Goal: Task Accomplishment & Management: Manage account settings

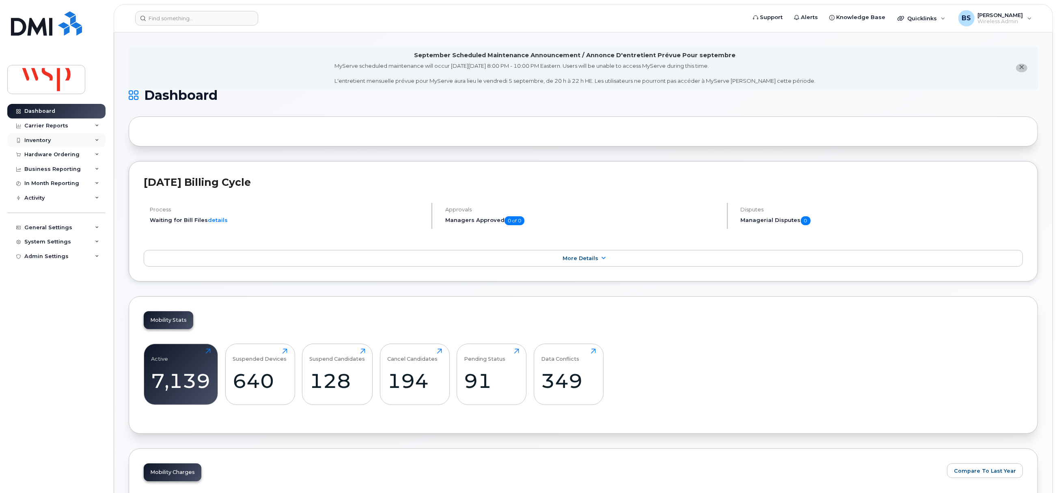
click at [32, 142] on div "Inventory" at bounding box center [37, 140] width 26 height 6
click at [45, 154] on div "Mobility Devices" at bounding box center [51, 154] width 46 height 7
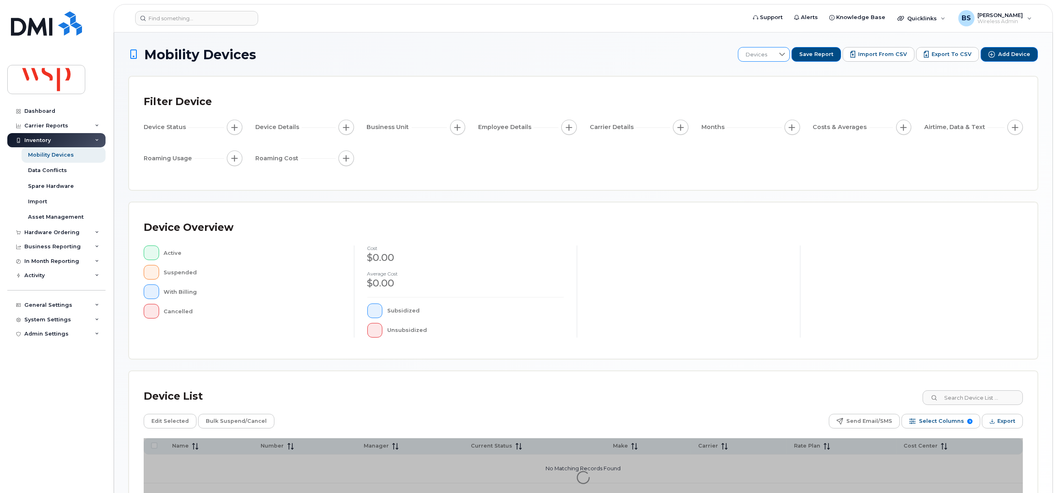
click at [782, 52] on div at bounding box center [781, 54] width 15 height 14
click at [762, 95] on span "BRS" at bounding box center [757, 97] width 11 height 8
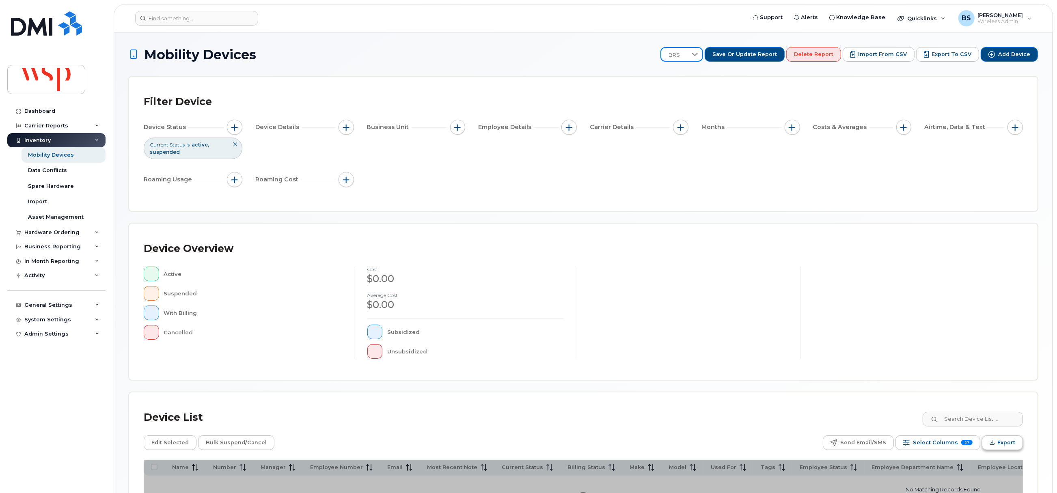
click at [1000, 442] on span "Export" at bounding box center [1006, 443] width 18 height 12
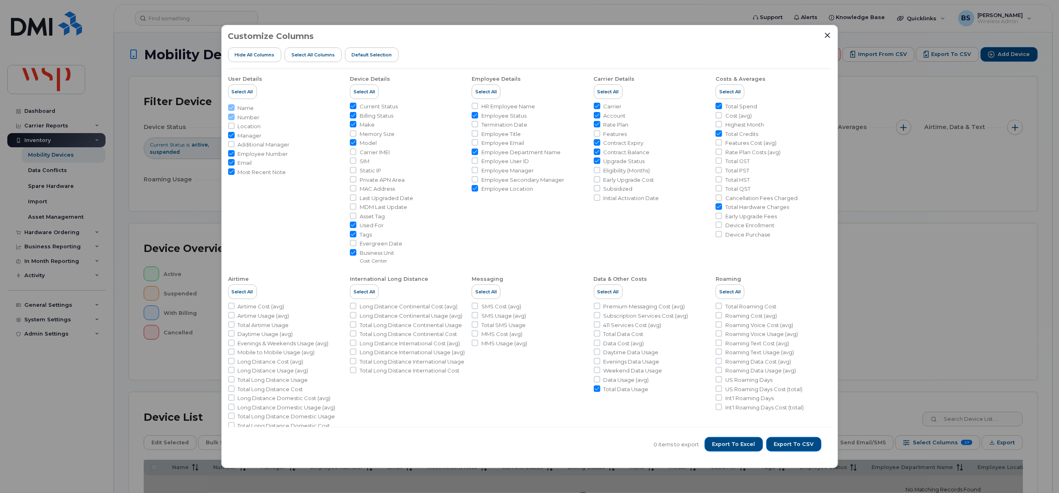
click at [739, 446] on span "Export to Excel" at bounding box center [733, 444] width 43 height 7
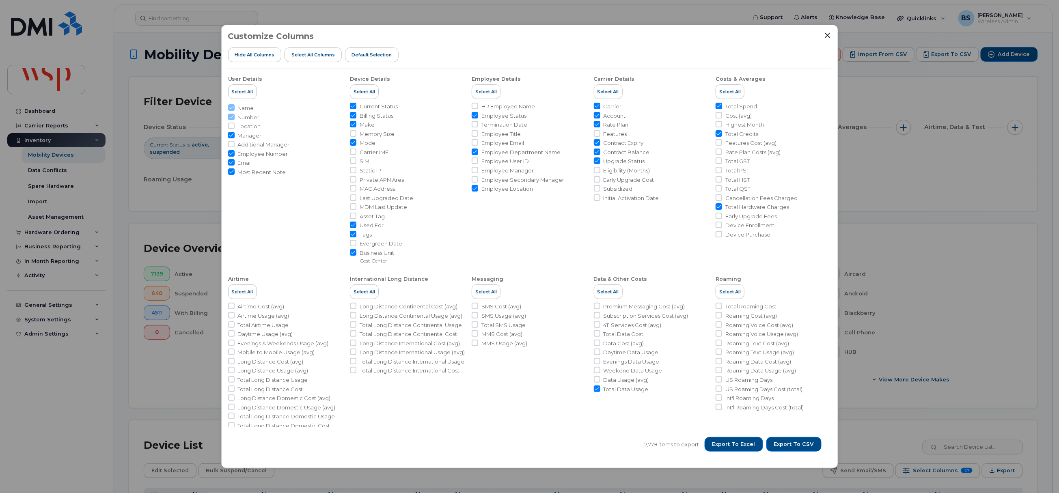
drag, startPoint x: 732, startPoint y: 56, endPoint x: 760, endPoint y: 46, distance: 29.4
click at [733, 53] on div "Customize Columns Hide All Columns Select all Columns Default Selection" at bounding box center [529, 50] width 603 height 37
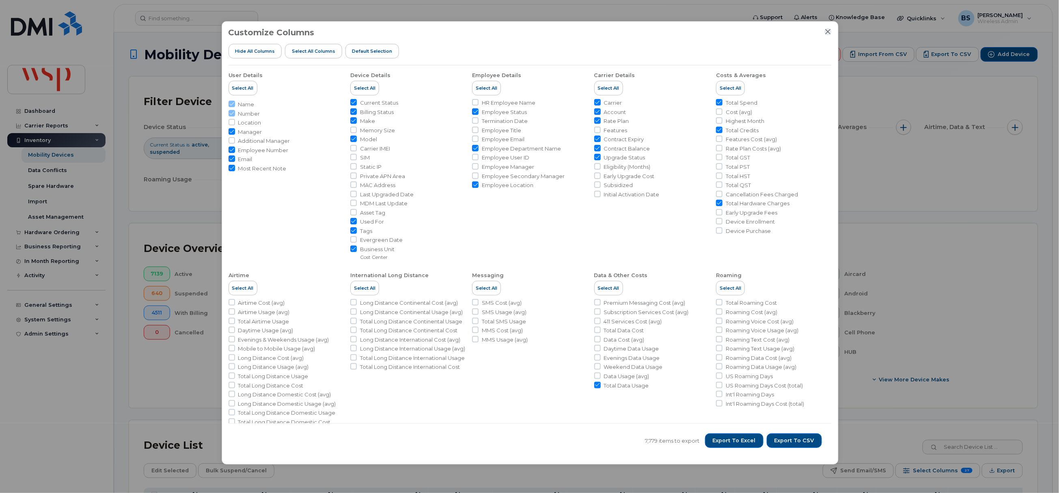
click at [825, 30] on icon "Close" at bounding box center [828, 31] width 6 height 6
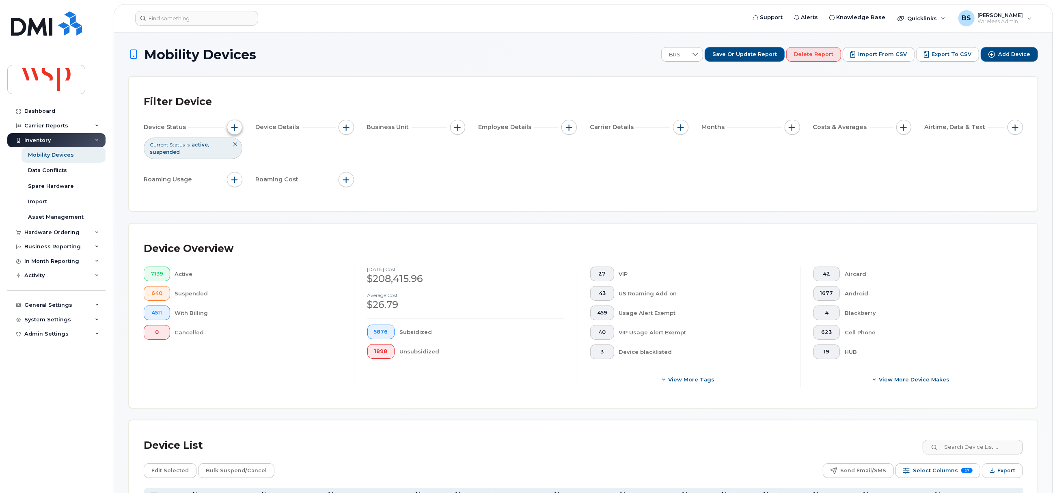
click at [233, 124] on span "button" at bounding box center [234, 127] width 6 height 6
click at [344, 167] on icon at bounding box center [347, 167] width 6 height 6
click at [258, 214] on input "Cancelled" at bounding box center [255, 214] width 6 height 6
checkbox input "true"
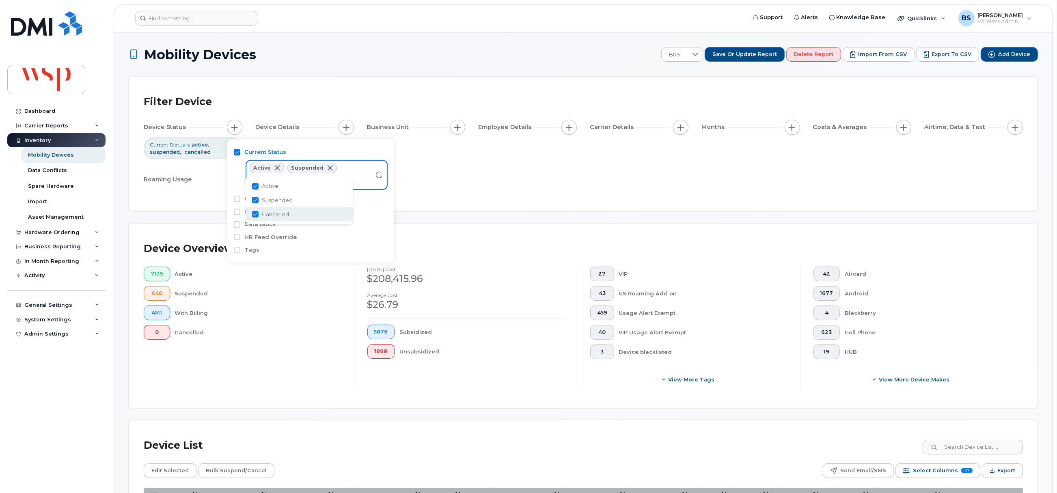
drag, startPoint x: 468, startPoint y: 203, endPoint x: 472, endPoint y: 203, distance: 4.5
click at [470, 202] on div "Filter Device Device Status Current Status is active suspended cancelled Device…" at bounding box center [583, 144] width 908 height 134
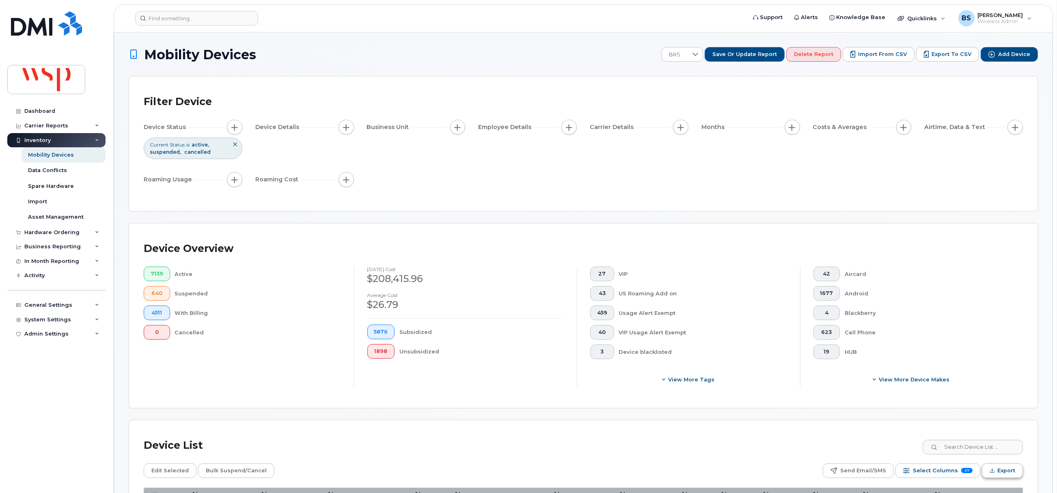
click at [1004, 472] on span "Export" at bounding box center [1006, 471] width 18 height 12
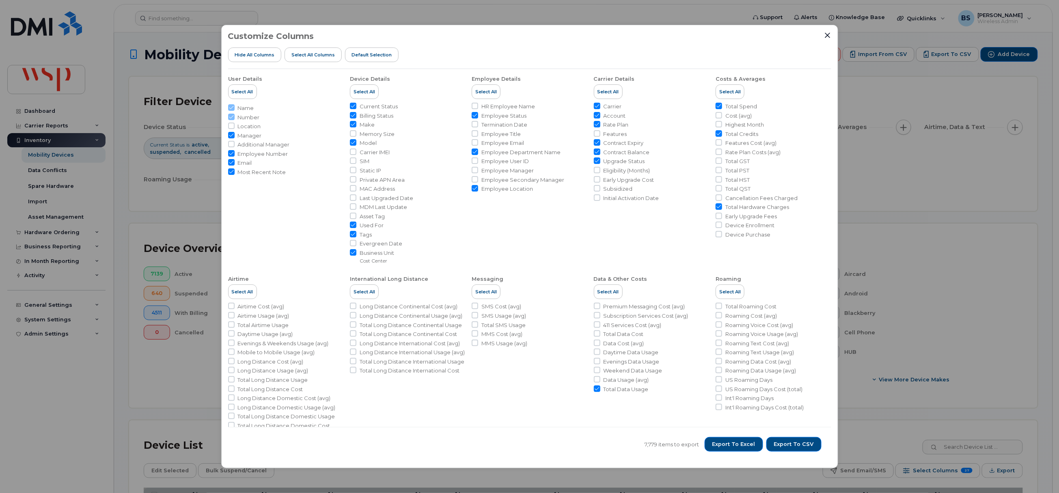
drag, startPoint x: 734, startPoint y: 442, endPoint x: 687, endPoint y: 491, distance: 68.0
click at [734, 441] on span "Export to Excel" at bounding box center [733, 444] width 43 height 7
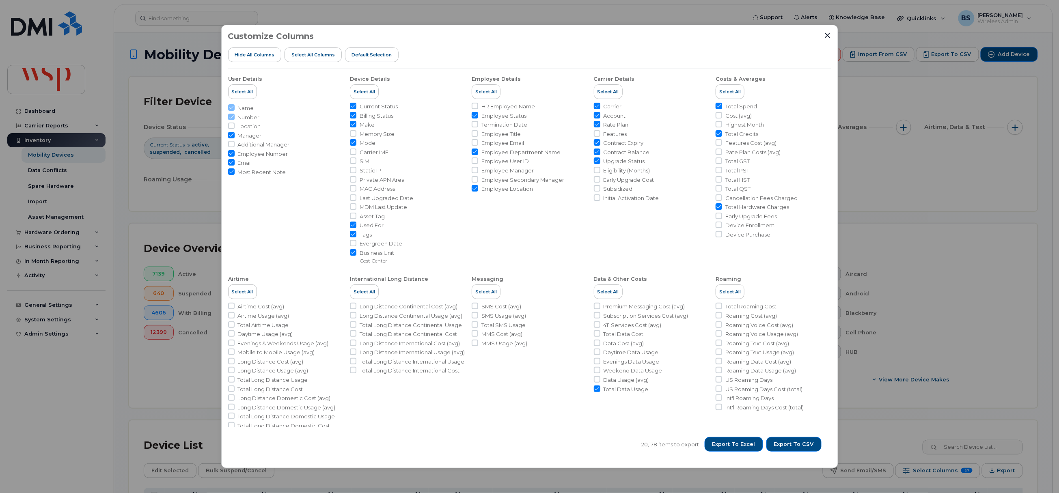
drag, startPoint x: 973, startPoint y: 181, endPoint x: 995, endPoint y: 78, distance: 105.5
click at [750, 446] on span "Export to Excel" at bounding box center [733, 444] width 43 height 7
click at [728, 448] on button "Export to Excel" at bounding box center [733, 444] width 58 height 15
drag, startPoint x: 830, startPoint y: 35, endPoint x: 276, endPoint y: 23, distance: 553.7
click at [826, 35] on icon "Close" at bounding box center [827, 35] width 6 height 6
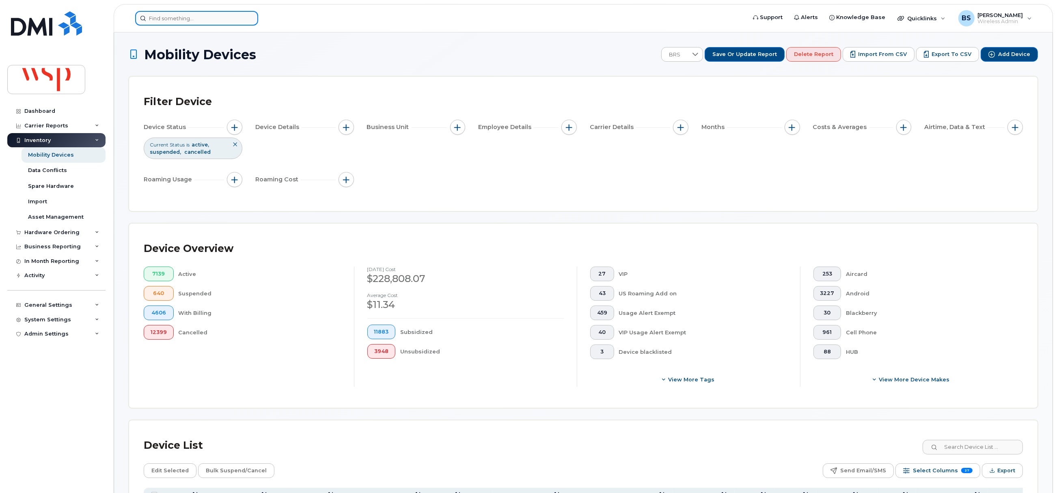
click at [220, 17] on input at bounding box center [196, 18] width 123 height 15
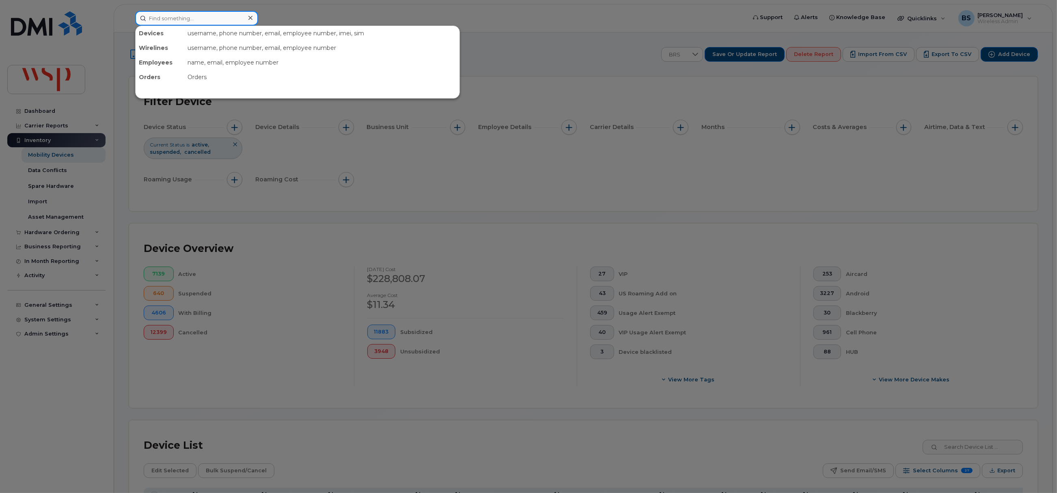
paste input "7802070266"
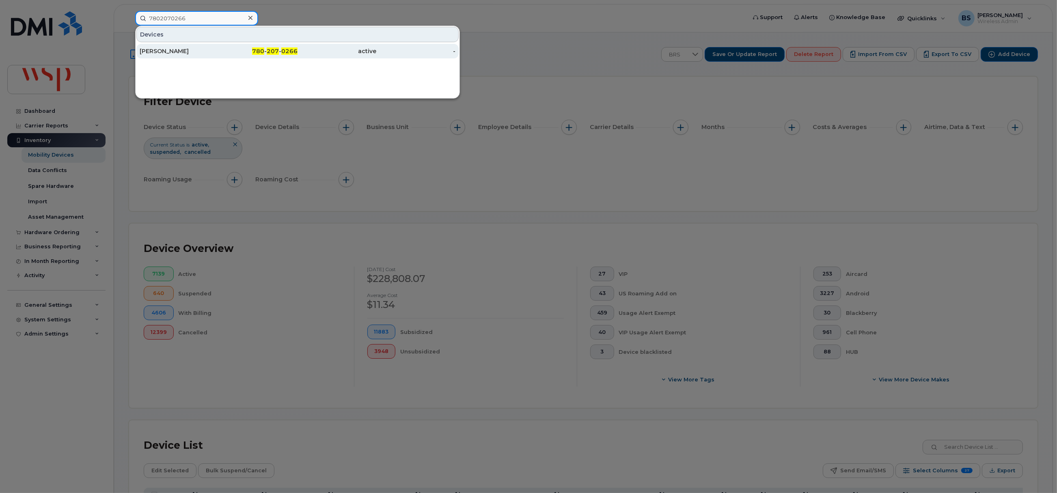
type input "7802070266"
drag, startPoint x: 154, startPoint y: 50, endPoint x: 325, endPoint y: 114, distance: 183.4
click at [154, 50] on div "JOSHUA DUMAIS" at bounding box center [179, 51] width 79 height 8
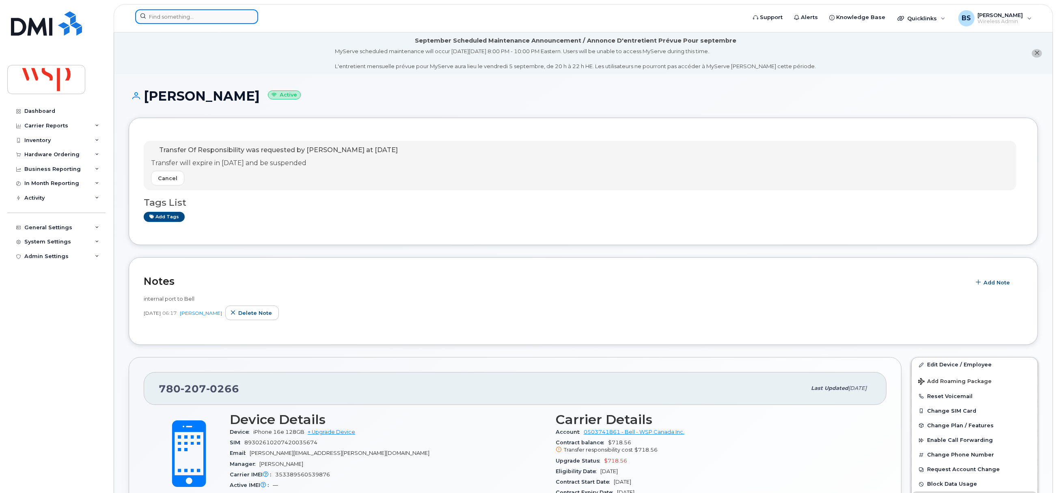
click at [194, 19] on input at bounding box center [196, 16] width 123 height 15
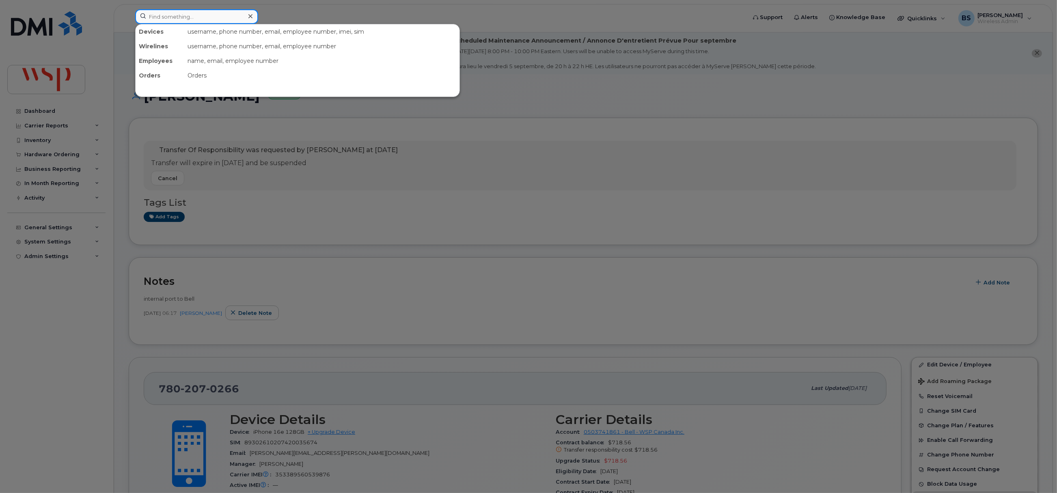
paste input "647-533-7739"
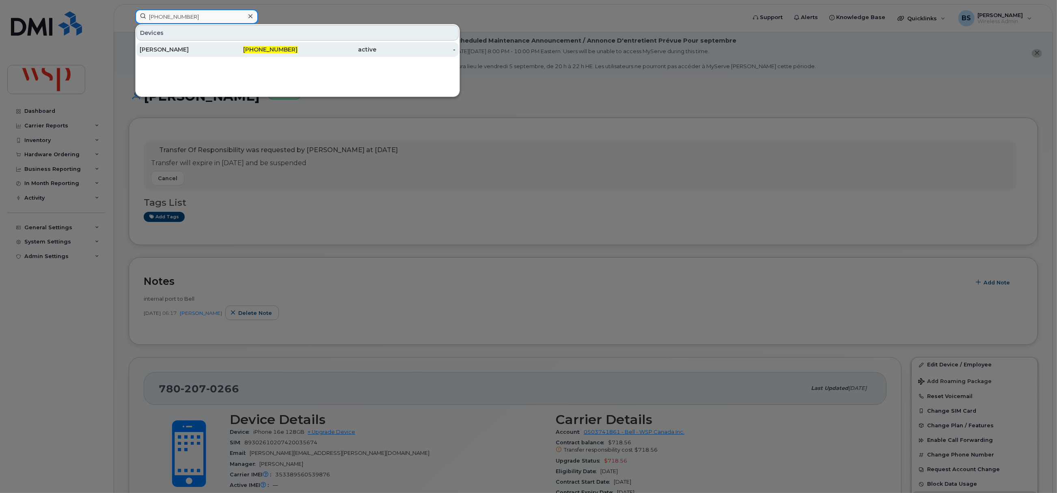
type input "647-533-7739"
click at [159, 47] on div "DANIEL ABRAM" at bounding box center [179, 49] width 79 height 8
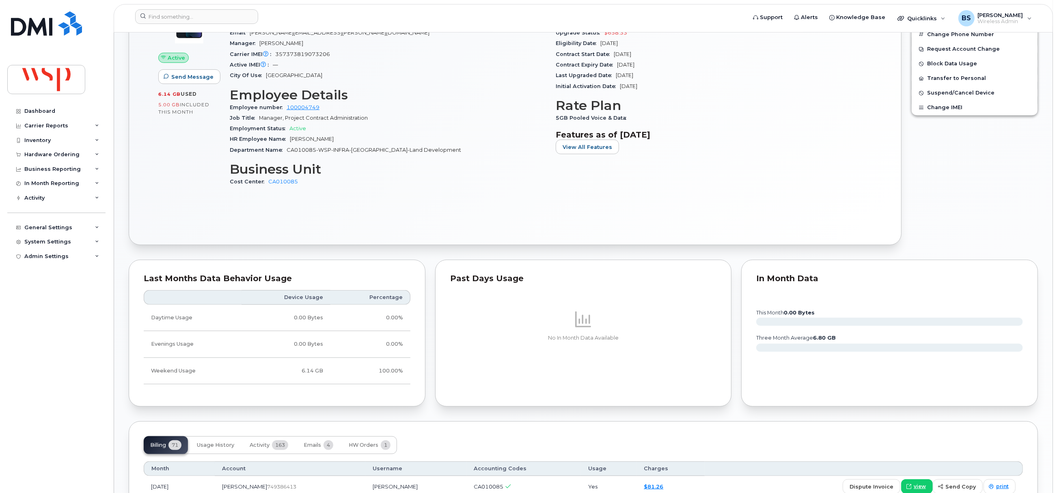
scroll to position [791, 0]
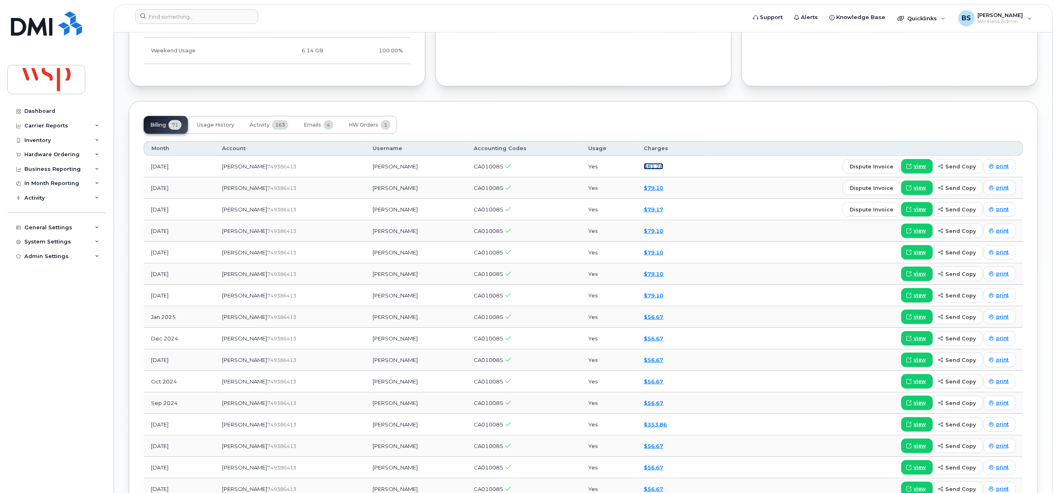
click at [644, 168] on link "$81.26" at bounding box center [653, 166] width 19 height 6
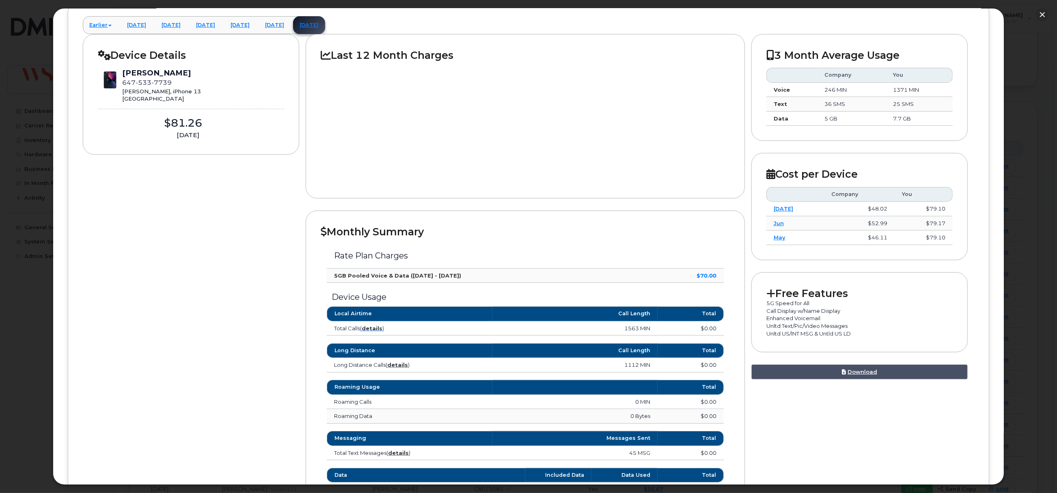
scroll to position [0, 0]
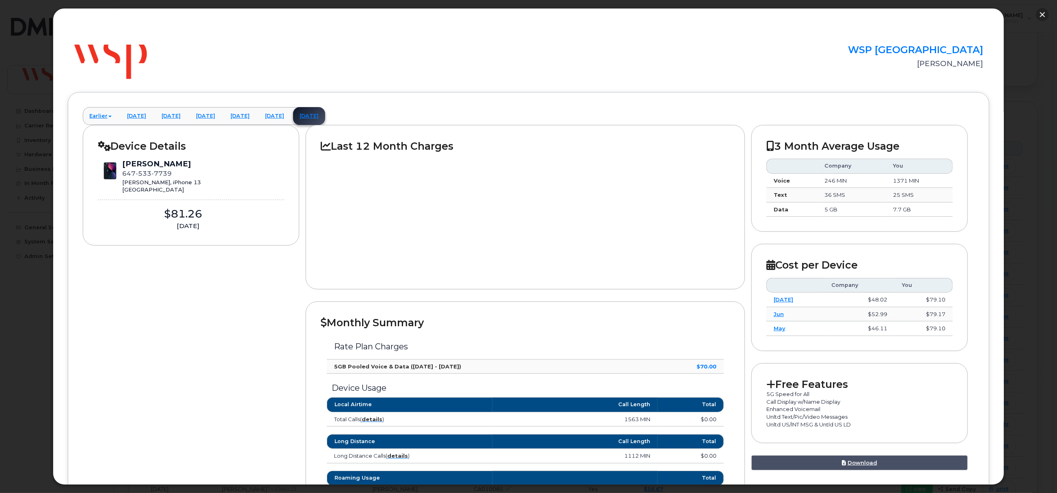
drag, startPoint x: 1043, startPoint y: 11, endPoint x: 821, endPoint y: 47, distance: 225.7
click at [1045, 11] on button "button" at bounding box center [1042, 14] width 13 height 13
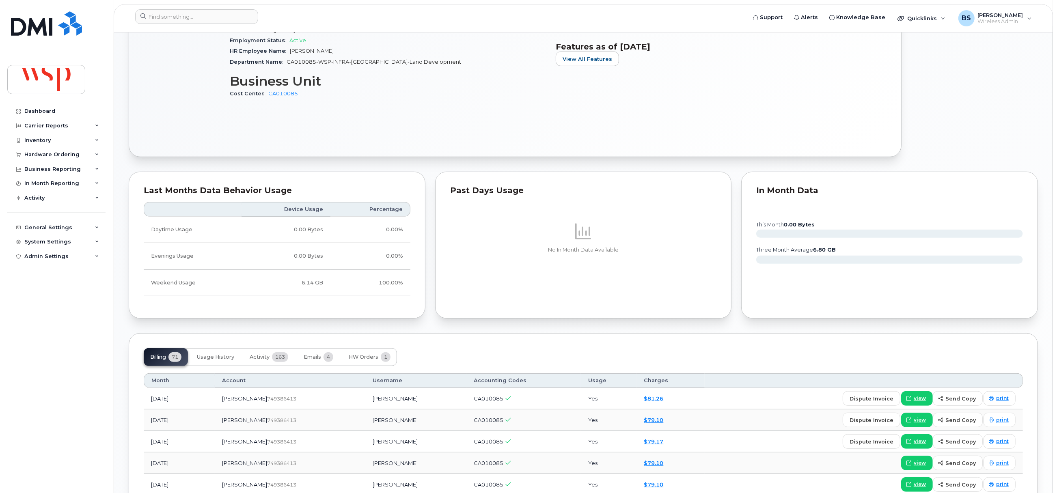
scroll to position [730, 0]
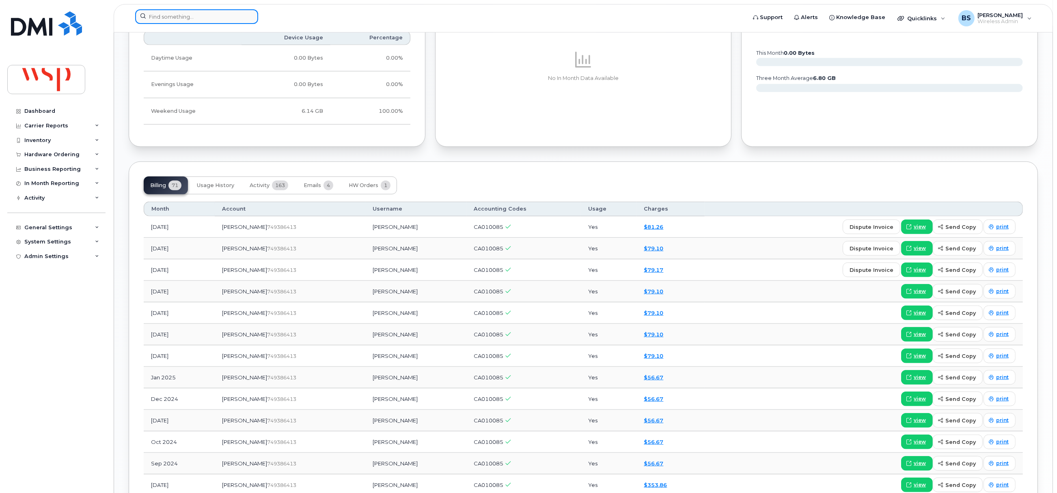
click at [188, 20] on input at bounding box center [196, 16] width 123 height 15
paste input "Melanie Gagne"
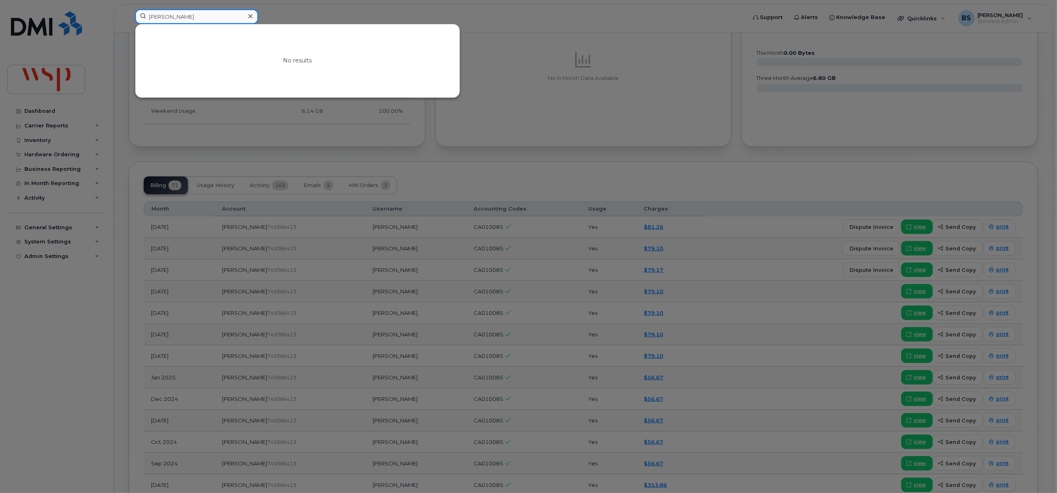
click at [157, 11] on input "Melanie Gagne" at bounding box center [196, 16] width 123 height 15
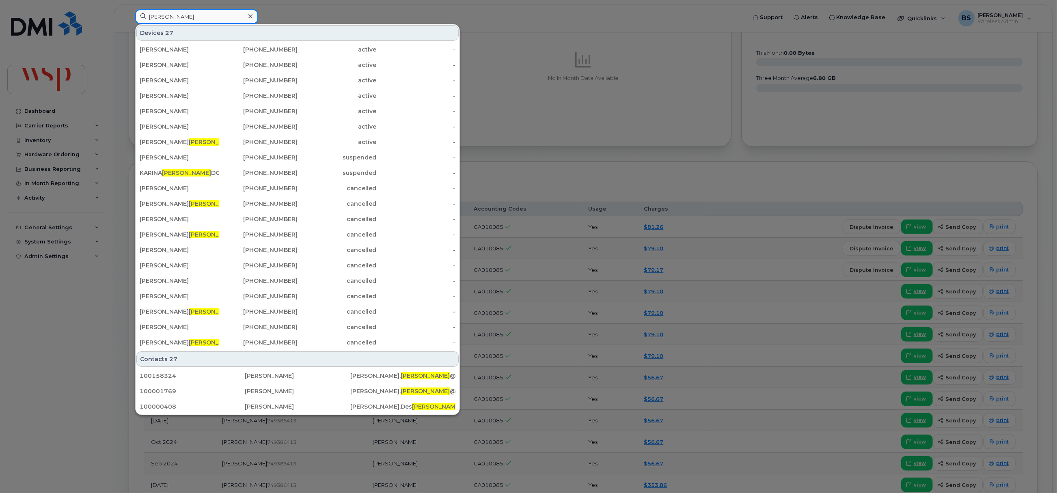
drag, startPoint x: 179, startPoint y: 17, endPoint x: 95, endPoint y: 13, distance: 84.1
click at [129, 14] on div "Gagne Devices 27 CHARLES DESGAGNÉS 418-575-7805 active - Steve Gagné 418-820-50…" at bounding box center [438, 18] width 618 height 18
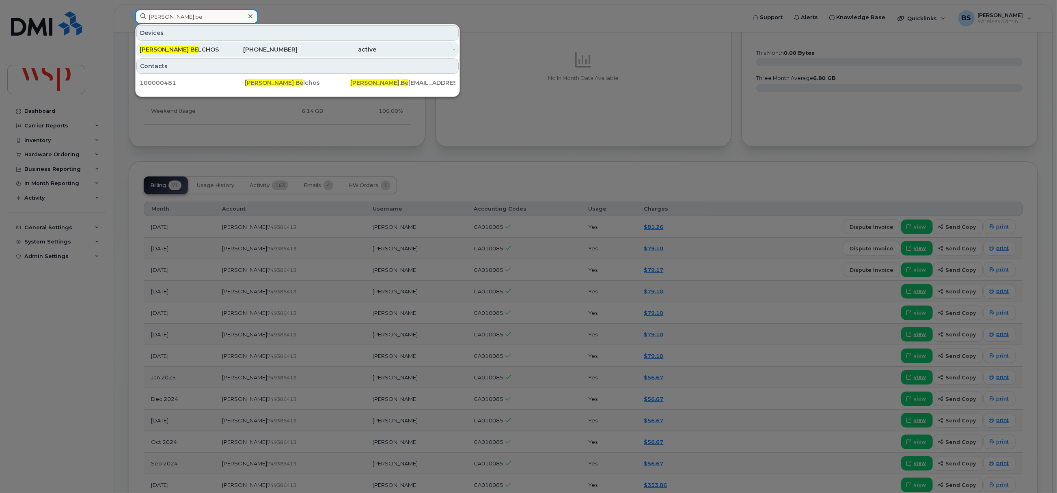
type input "Lorna be"
drag, startPoint x: 160, startPoint y: 46, endPoint x: 145, endPoint y: 46, distance: 15.0
click at [160, 46] on div "LORNA BE LCHOS" at bounding box center [179, 49] width 79 height 15
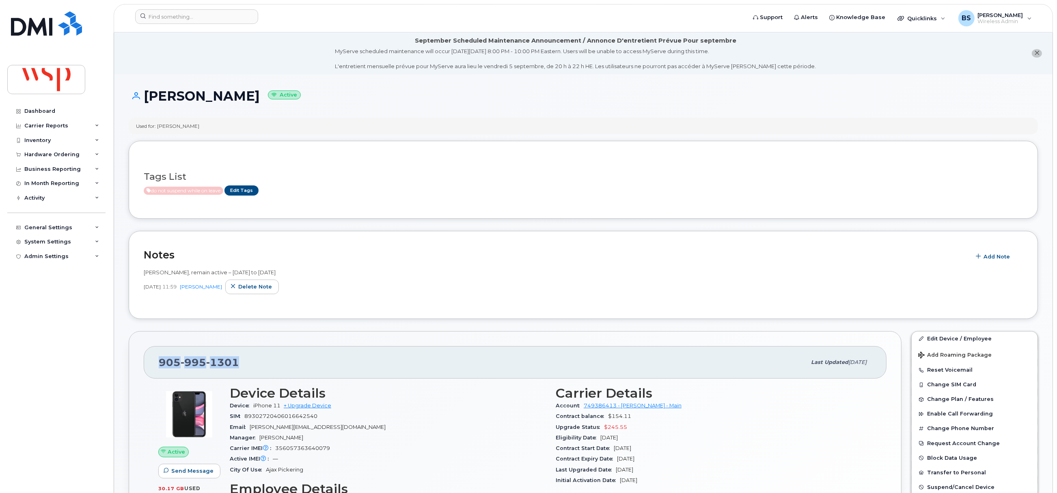
drag, startPoint x: 186, startPoint y: 363, endPoint x: 149, endPoint y: 363, distance: 36.9
click at [149, 363] on div "[PHONE_NUMBER] Last updated [DATE]" at bounding box center [515, 362] width 743 height 32
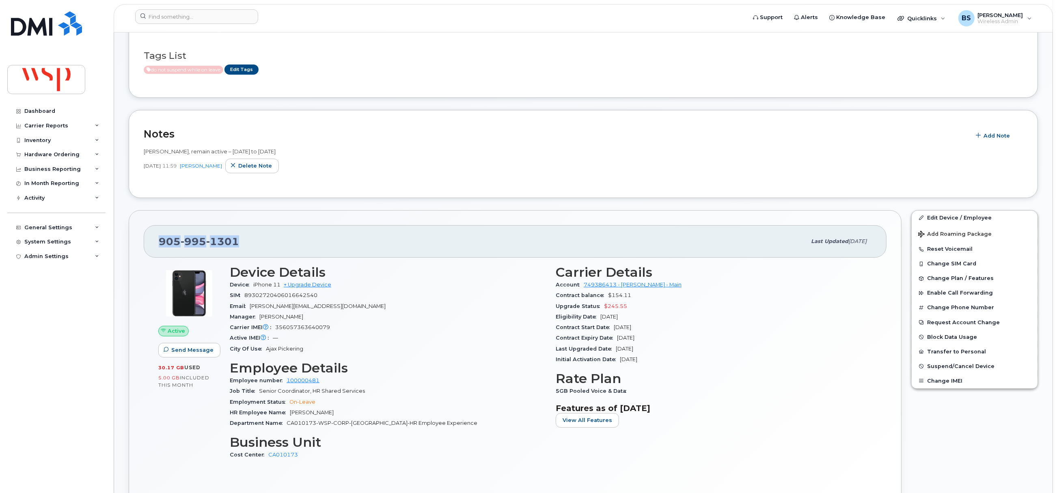
scroll to position [122, 0]
drag, startPoint x: 300, startPoint y: 315, endPoint x: 260, endPoint y: 320, distance: 40.0
click at [260, 320] on div "Manager [PERSON_NAME]" at bounding box center [388, 316] width 316 height 11
copy span "[PERSON_NAME]"
drag, startPoint x: 911, startPoint y: 71, endPoint x: 877, endPoint y: 9, distance: 70.8
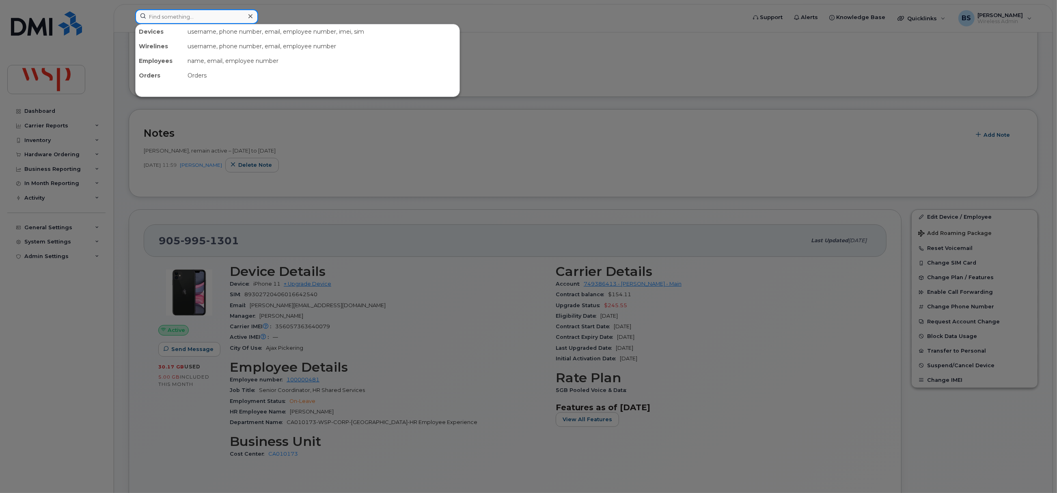
click at [177, 19] on input at bounding box center [196, 16] width 123 height 15
drag, startPoint x: 177, startPoint y: 20, endPoint x: 97, endPoint y: 23, distance: 79.6
click at [129, 23] on div "v Enter more symbols" at bounding box center [438, 18] width 618 height 18
paste input "[PHONE_NUMBER]."
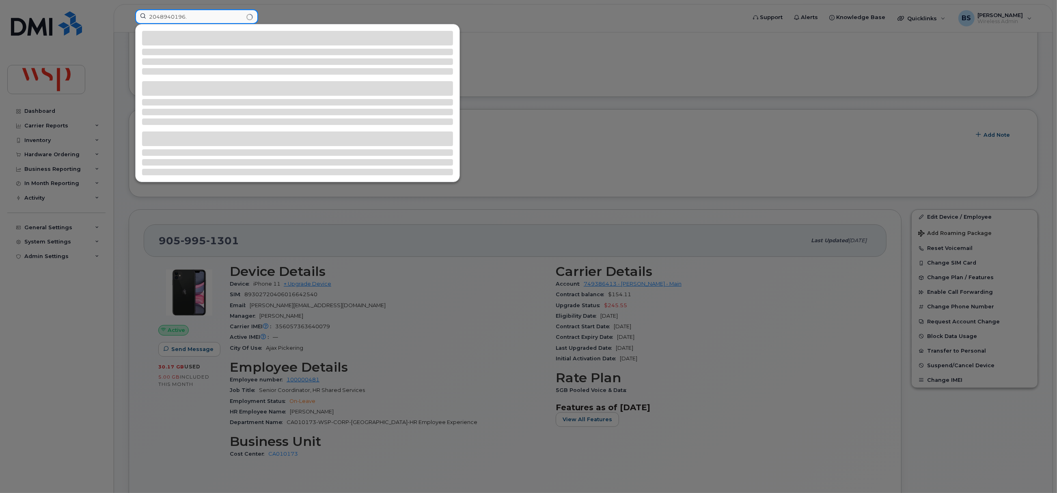
click at [207, 19] on input "2048940196." at bounding box center [196, 16] width 123 height 15
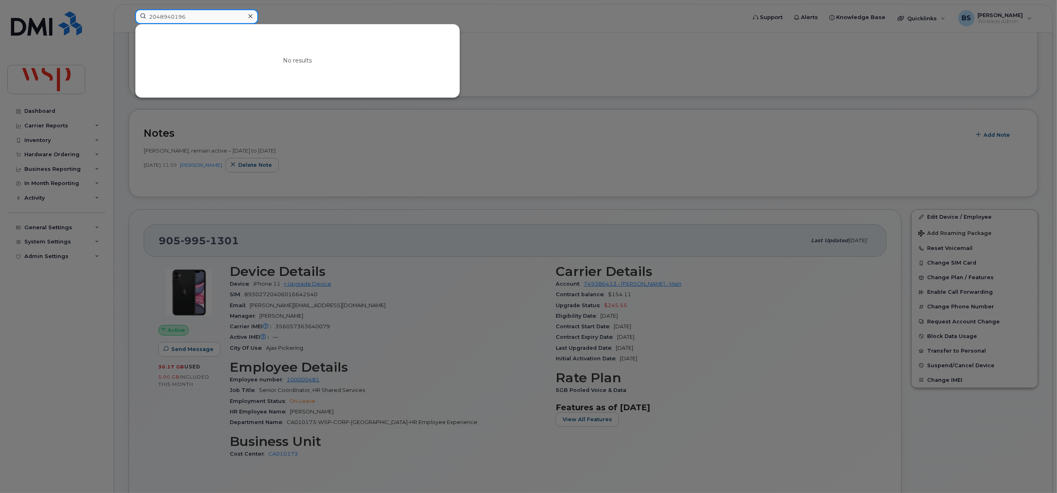
drag, startPoint x: 123, startPoint y: 16, endPoint x: 100, endPoint y: 17, distance: 22.3
click at [129, 17] on div "2048940196 No results" at bounding box center [438, 18] width 618 height 18
type input "vance"
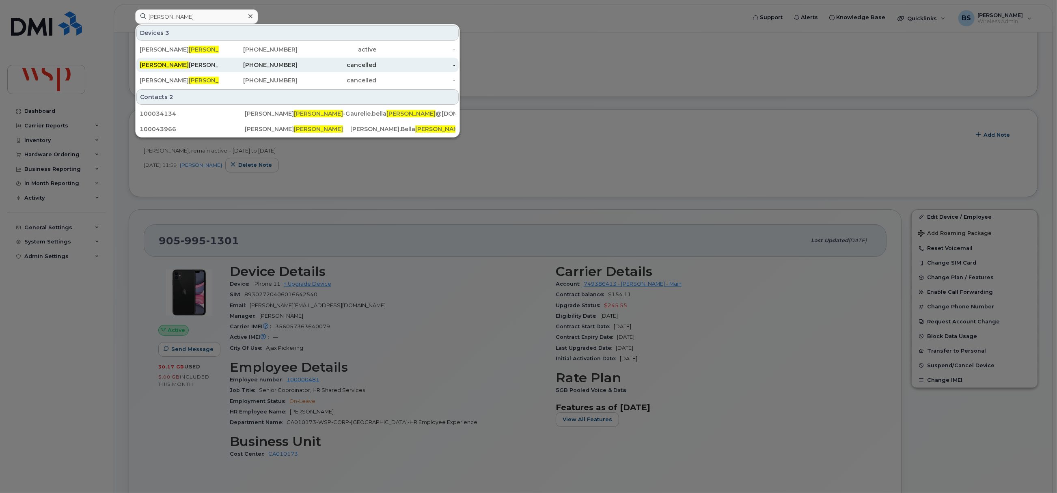
click at [271, 63] on div "604-803-7986" at bounding box center [258, 65] width 79 height 8
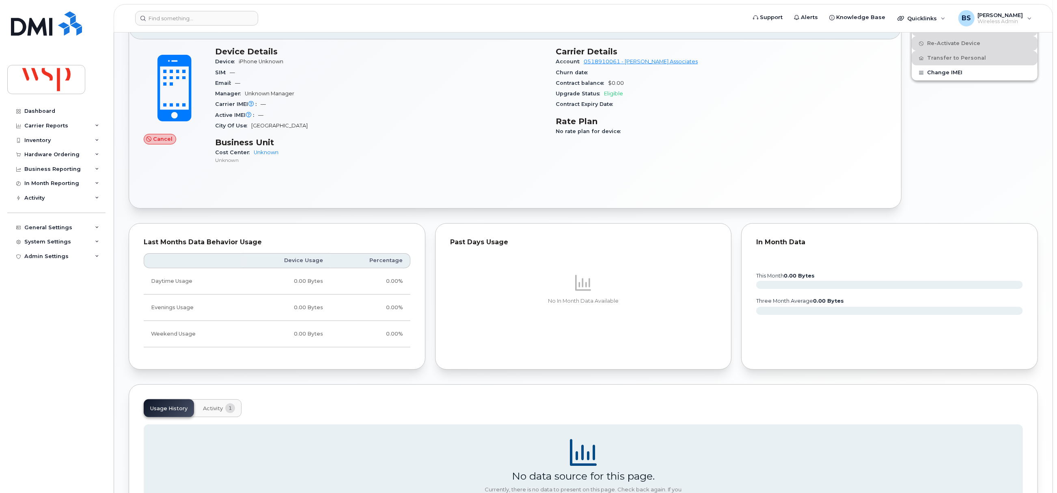
scroll to position [122, 0]
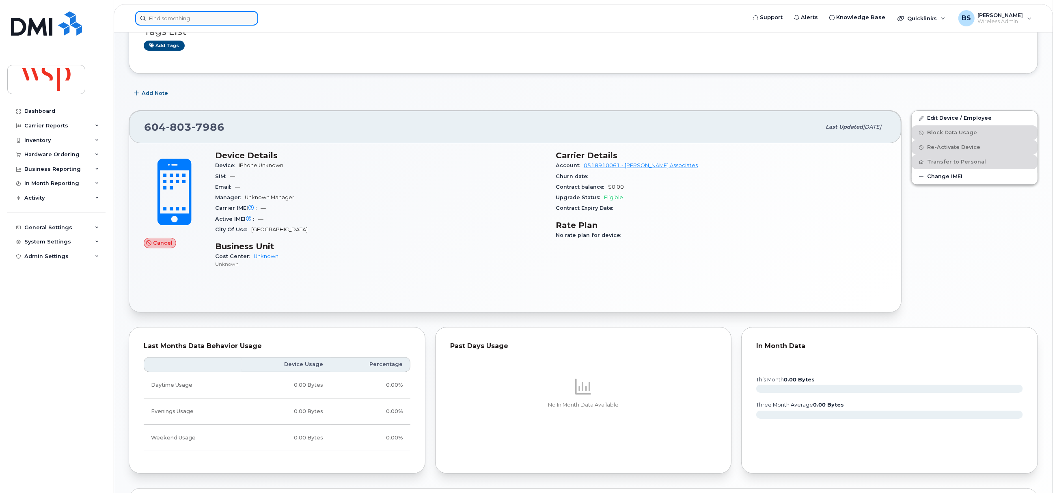
click at [200, 18] on input at bounding box center [196, 18] width 123 height 15
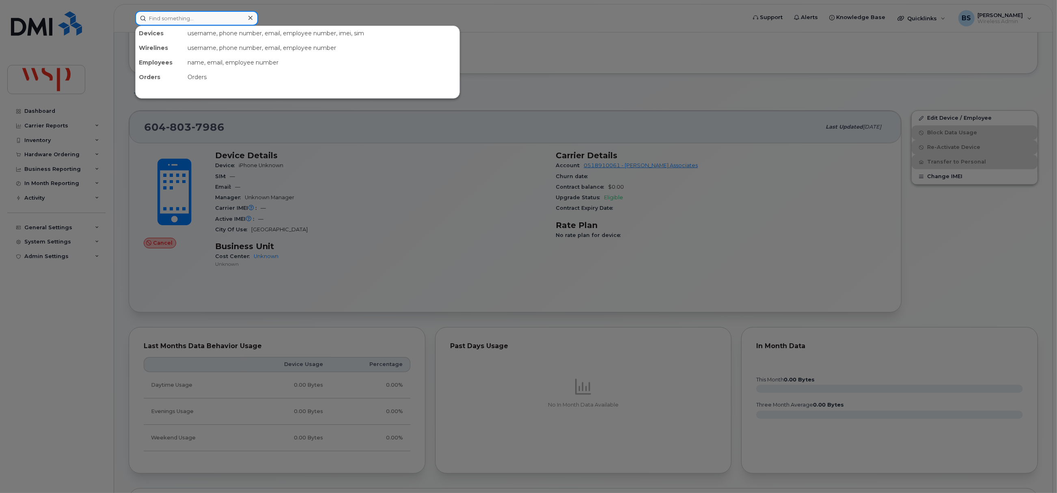
click at [192, 19] on input at bounding box center [196, 18] width 123 height 15
paste input "[PHONE_NUMBER]."
drag, startPoint x: 208, startPoint y: 17, endPoint x: 58, endPoint y: 37, distance: 150.7
click at [129, 21] on div "[PHONE_NUMBER]. No results" at bounding box center [438, 18] width 618 height 15
click at [200, 14] on input "[PHONE_NUMBER]." at bounding box center [196, 18] width 123 height 15
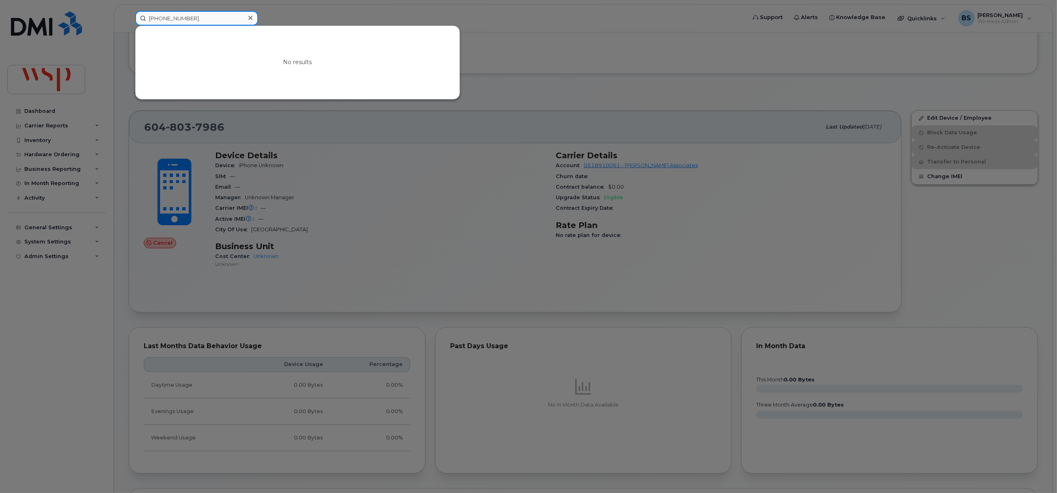
drag, startPoint x: 206, startPoint y: 18, endPoint x: 116, endPoint y: 18, distance: 90.5
click at [129, 18] on div "+12048940196. No results" at bounding box center [438, 18] width 618 height 15
paste input "100038790"
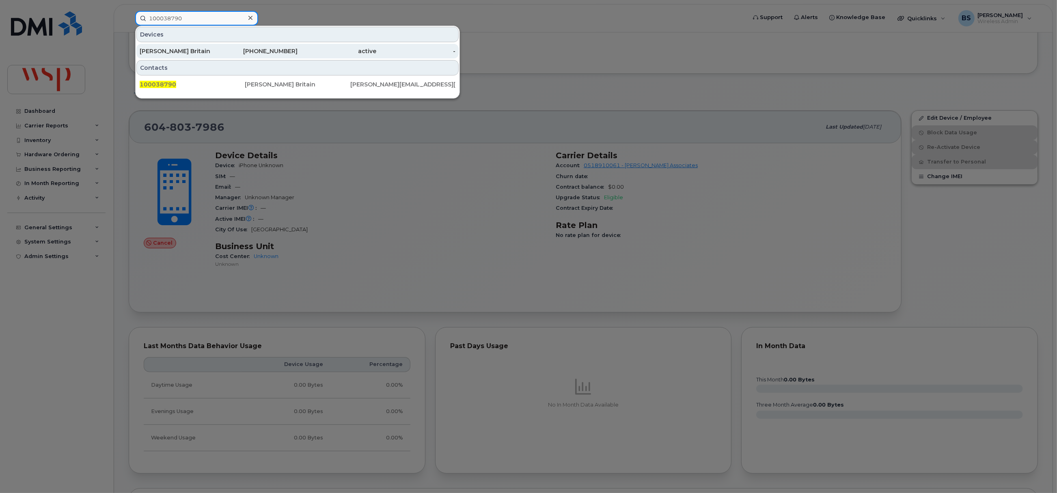
type input "100038790"
drag, startPoint x: 173, startPoint y: 50, endPoint x: 318, endPoint y: 172, distance: 189.2
click at [172, 50] on div "Jenny Britain" at bounding box center [179, 51] width 79 height 8
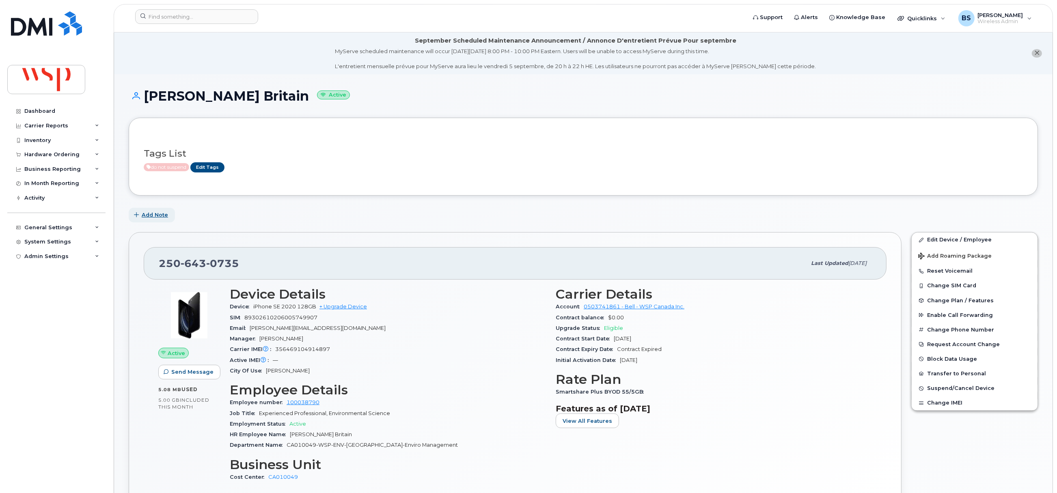
click at [157, 214] on span "Add Note" at bounding box center [155, 215] width 26 height 8
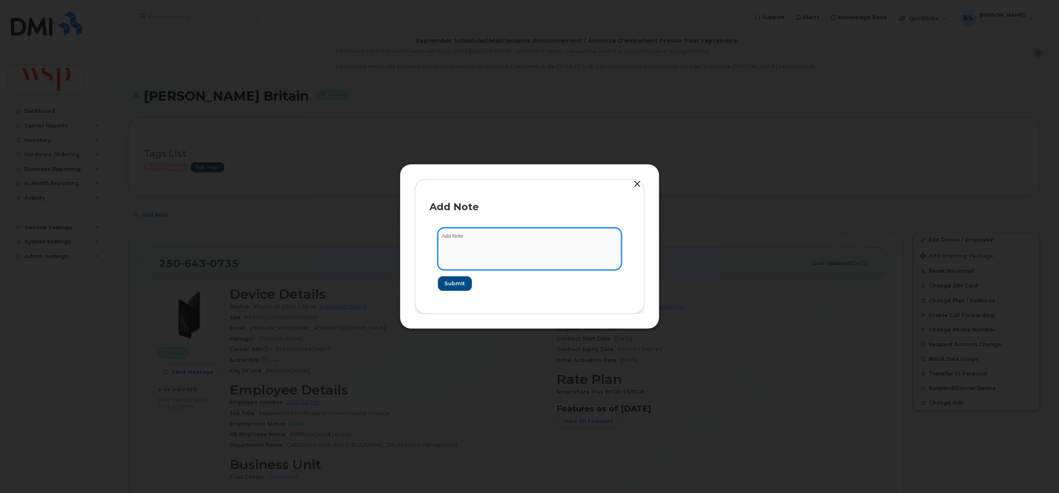
click at [463, 246] on textarea at bounding box center [529, 248] width 183 height 41
paste textarea "Please note effective December 12, 2025, Jenny Britain # 100038790, will be on …"
click at [485, 249] on textarea "Please note effective December 12, 2025, Jenny Britain # 100038790, will be on …" at bounding box center [529, 248] width 183 height 41
type textarea "Please note effective December 12, 2025, Jenny Britain # 100038790, will be on …"
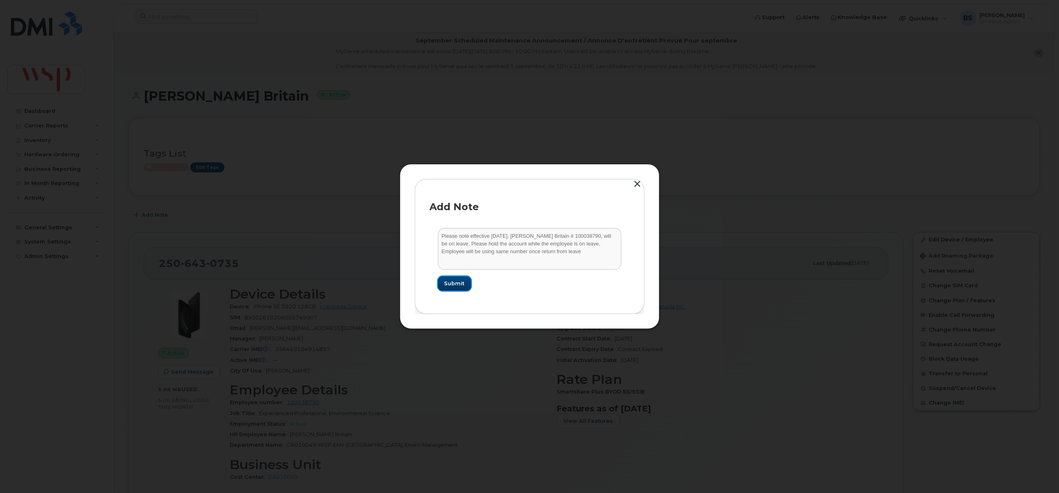
click at [455, 281] on span "Submit" at bounding box center [454, 284] width 20 height 8
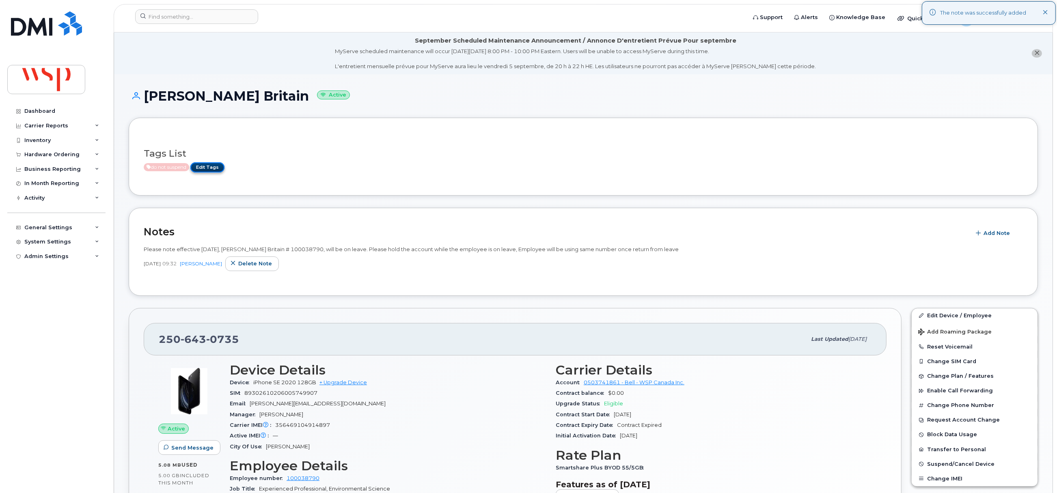
click at [210, 163] on link "Edit Tags" at bounding box center [207, 167] width 34 height 10
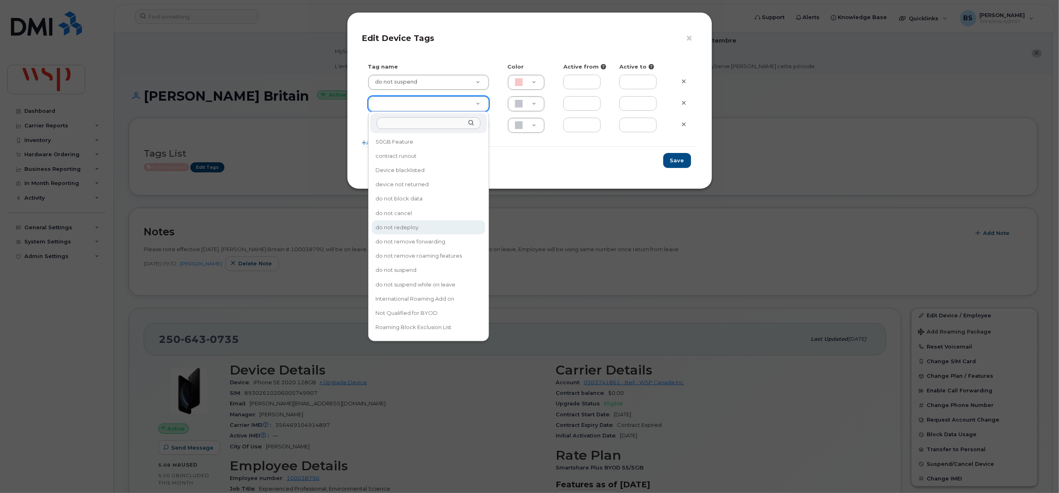
type input "do not redeploy"
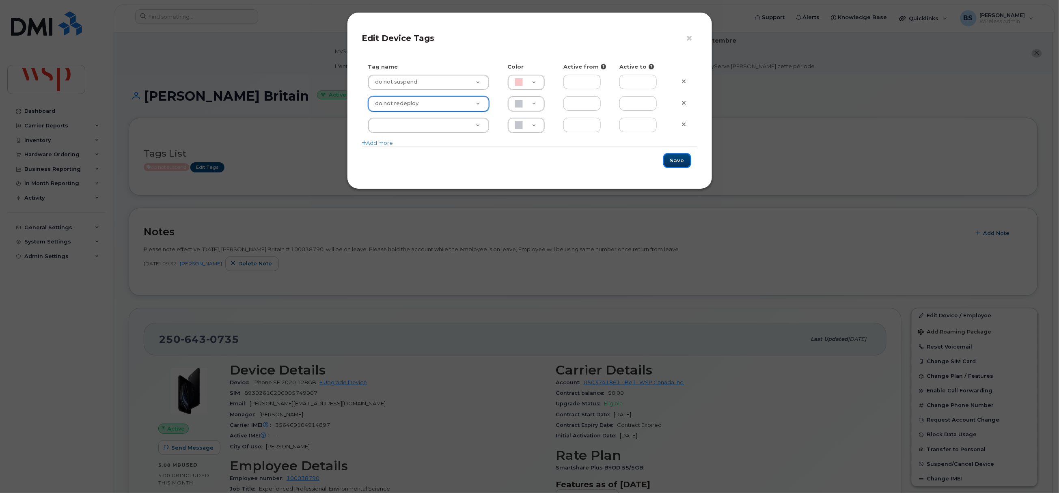
drag, startPoint x: 680, startPoint y: 159, endPoint x: 651, endPoint y: 183, distance: 37.5
click at [679, 160] on button "Save" at bounding box center [677, 160] width 28 height 15
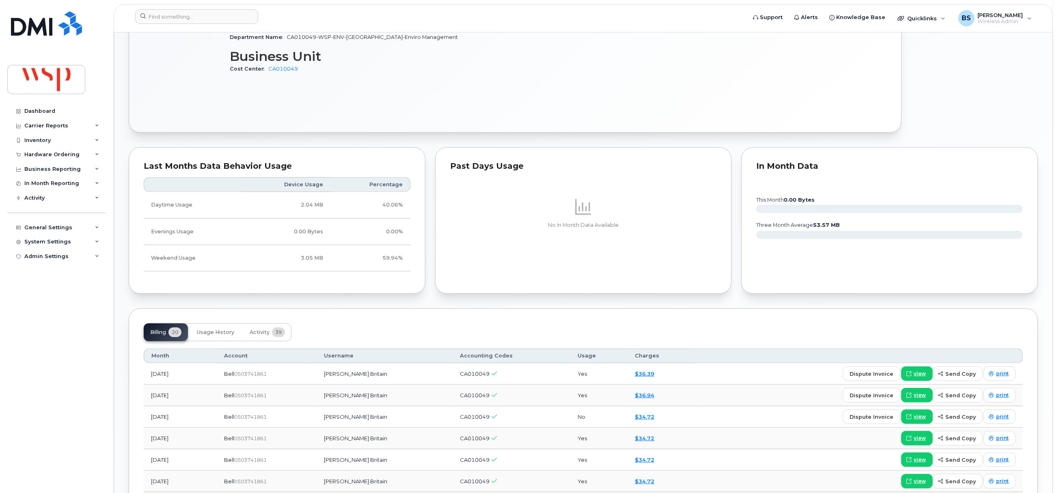
scroll to position [487, 0]
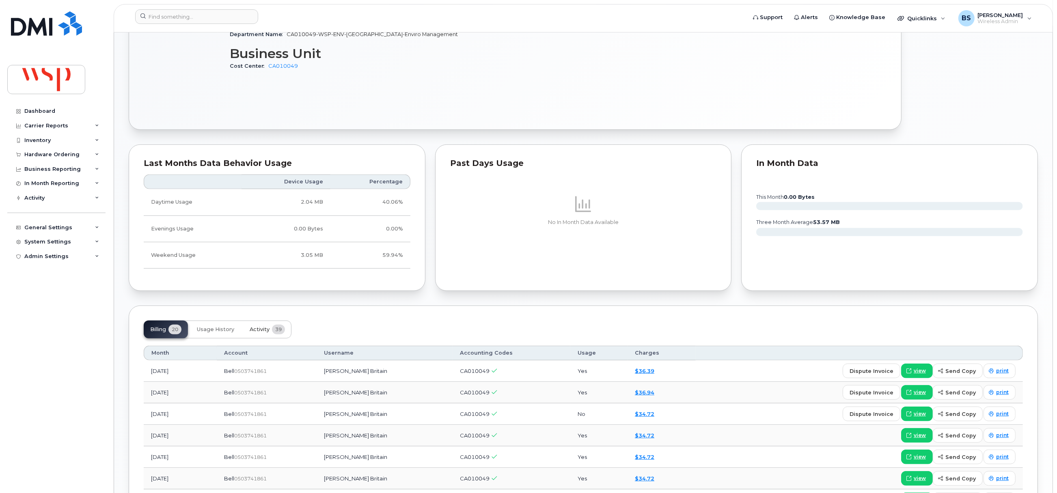
drag, startPoint x: 263, startPoint y: 334, endPoint x: 259, endPoint y: 329, distance: 6.0
click at [263, 333] on span "Activity" at bounding box center [260, 329] width 20 height 6
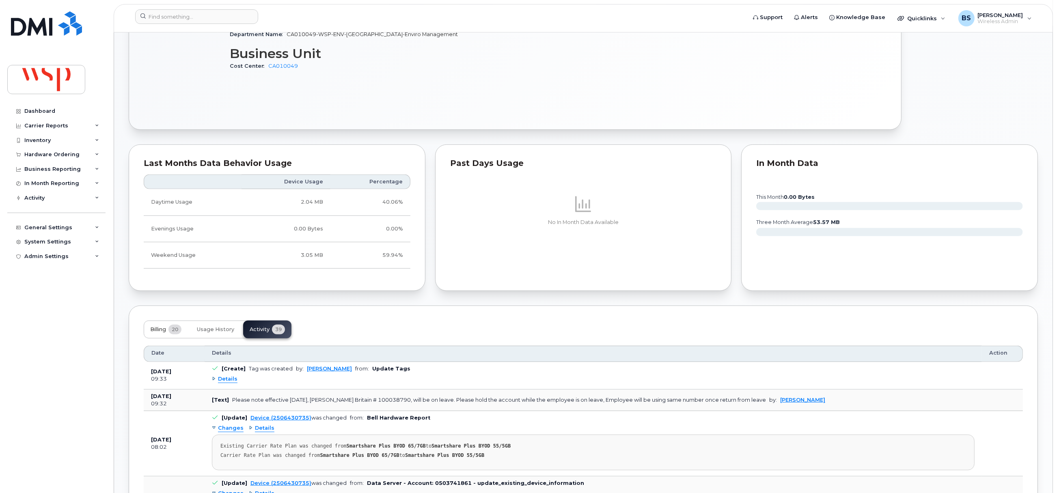
click at [151, 325] on button "Billing 20" at bounding box center [166, 330] width 44 height 18
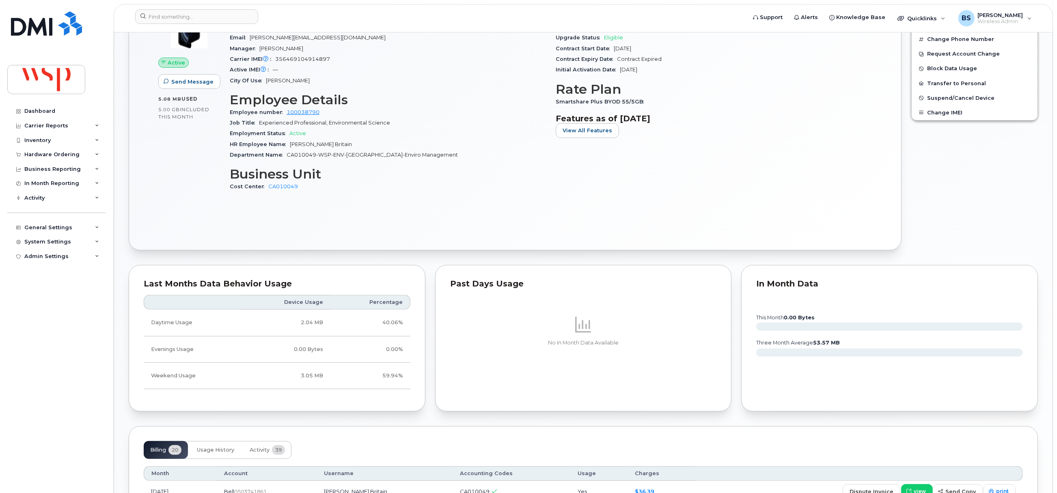
scroll to position [0, 0]
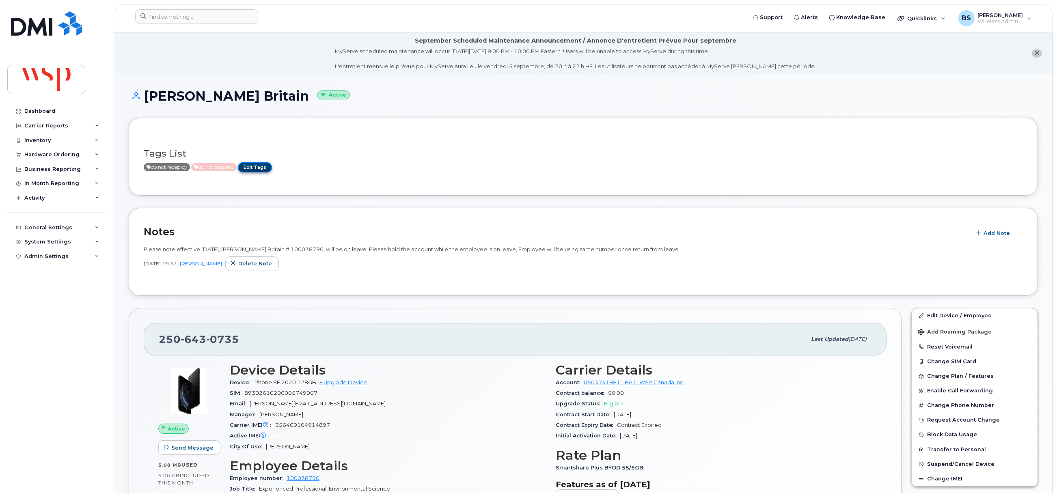
click at [264, 168] on link "Edit Tags" at bounding box center [255, 167] width 34 height 10
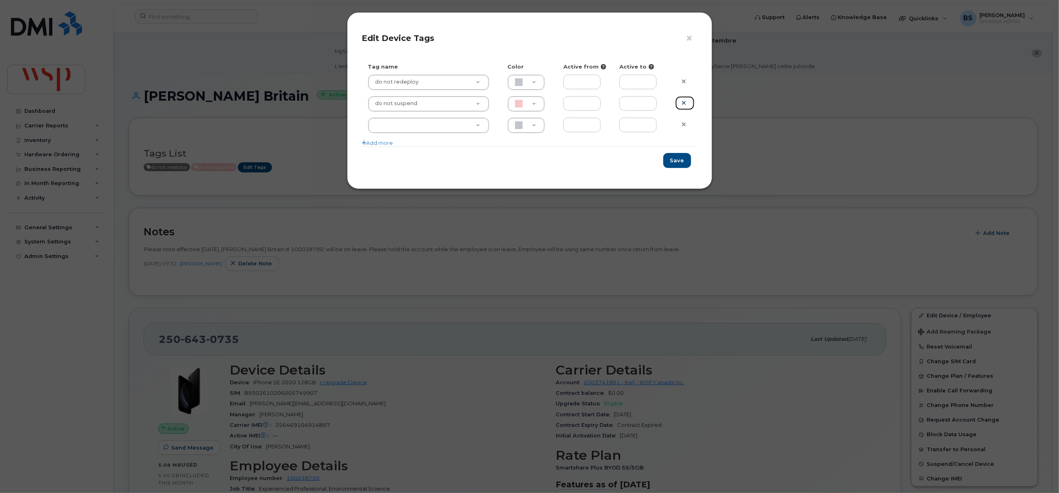
click at [684, 106] on icon at bounding box center [684, 103] width 4 height 6
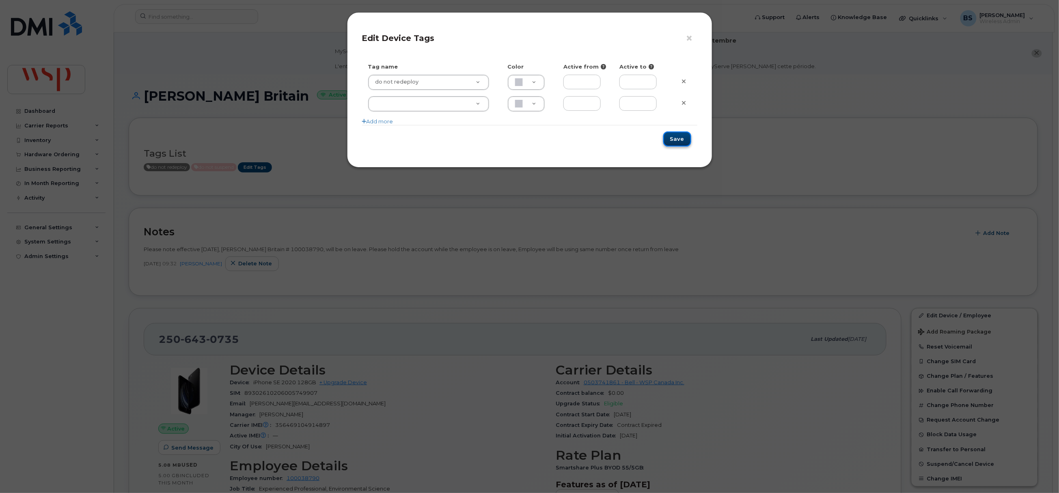
click at [680, 137] on button "Save" at bounding box center [677, 138] width 28 height 15
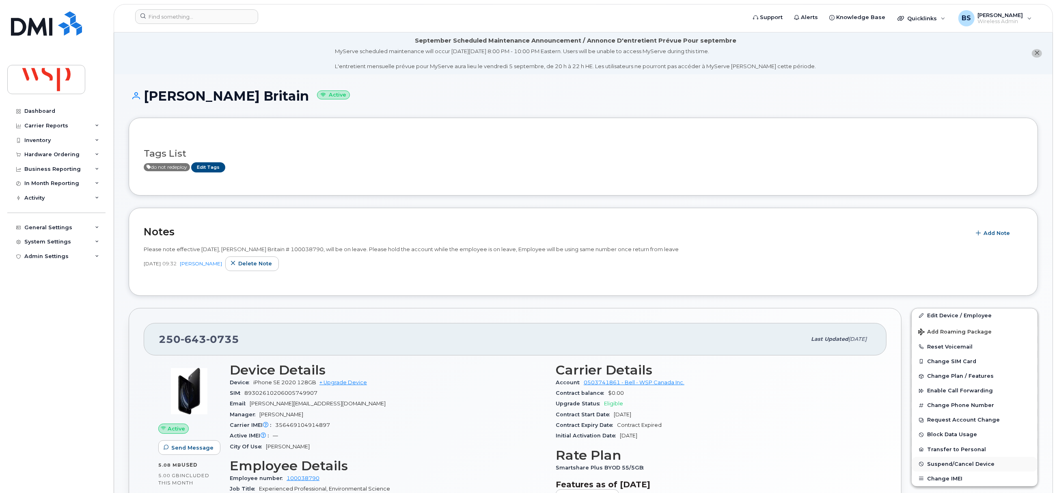
click at [934, 464] on span "Suspend/Cancel Device" at bounding box center [960, 464] width 67 height 6
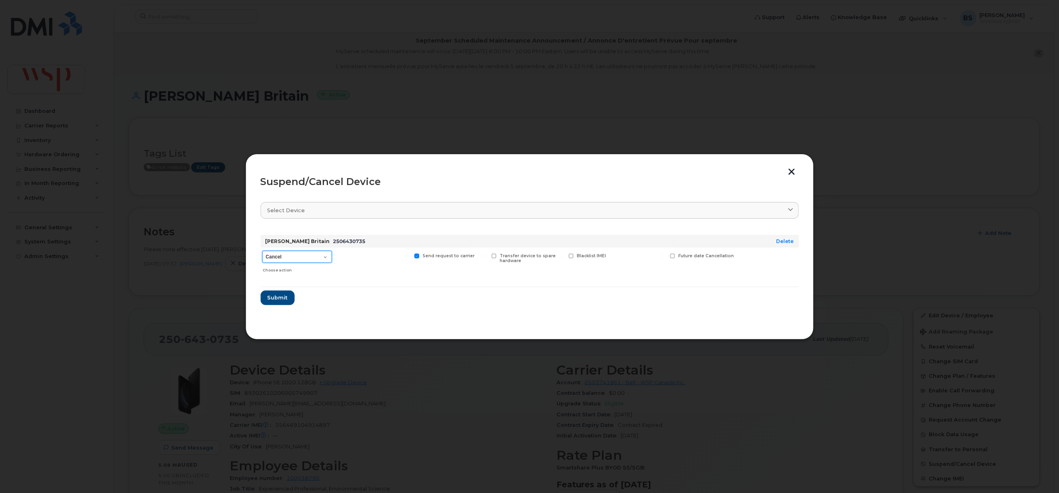
drag, startPoint x: 280, startPoint y: 251, endPoint x: 282, endPoint y: 255, distance: 4.4
click at [280, 251] on select "Cancel Suspend - Extend Suspension Suspend - Reduced Rate Suspend - Full Rate S…" at bounding box center [297, 257] width 70 height 12
select select "[object Object]"
click at [262, 251] on select "Cancel Suspend - Extend Suspension Suspend - Reduced Rate Suspend - Full Rate S…" at bounding box center [297, 257] width 70 height 12
click at [673, 257] on span at bounding box center [672, 256] width 5 height 5
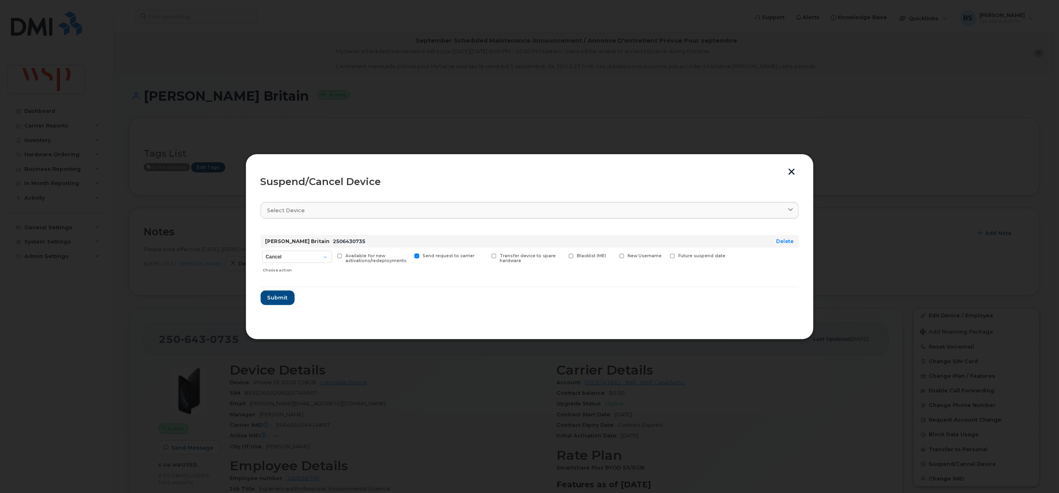
click at [664, 257] on input "Future suspend date" at bounding box center [662, 256] width 4 height 4
checkbox input "true"
click at [726, 269] on input "date" at bounding box center [703, 268] width 66 height 15
type input "2025-12-13"
click at [281, 300] on span "Submit" at bounding box center [277, 300] width 20 height 8
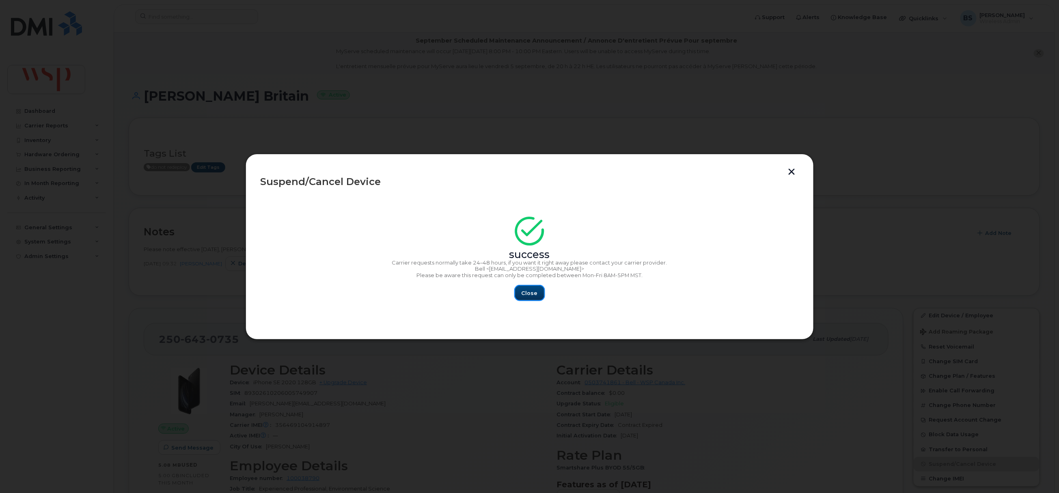
click at [534, 293] on span "Close" at bounding box center [529, 293] width 16 height 8
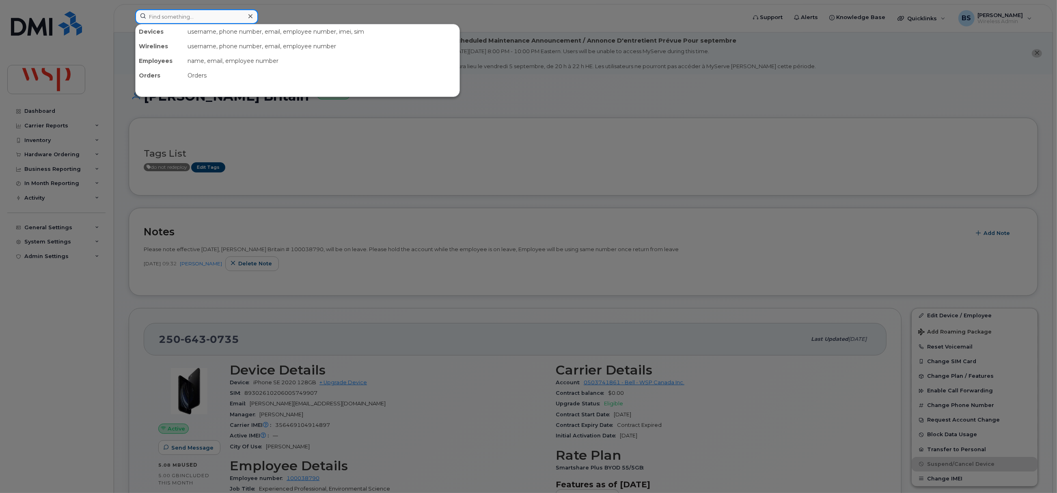
click at [173, 19] on input at bounding box center [196, 16] width 123 height 15
paste input "100035136"
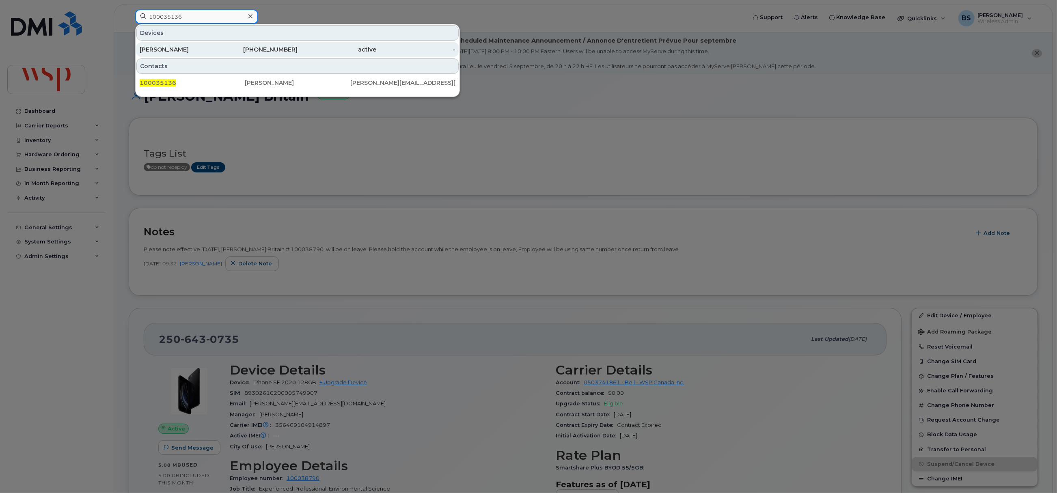
type input "100035136"
click at [167, 49] on div "Tiffany Hnatiuk" at bounding box center [179, 49] width 79 height 8
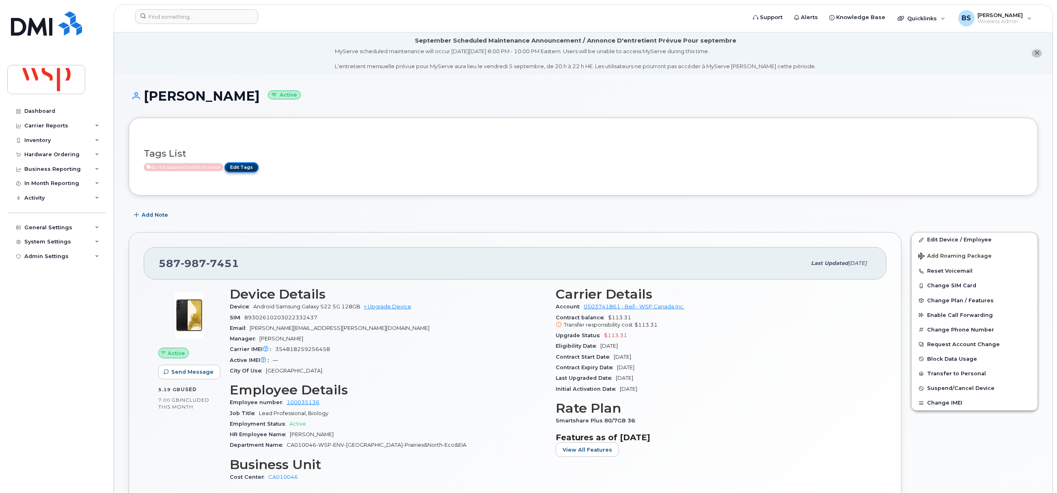
click at [248, 169] on link "Edit Tags" at bounding box center [241, 167] width 34 height 10
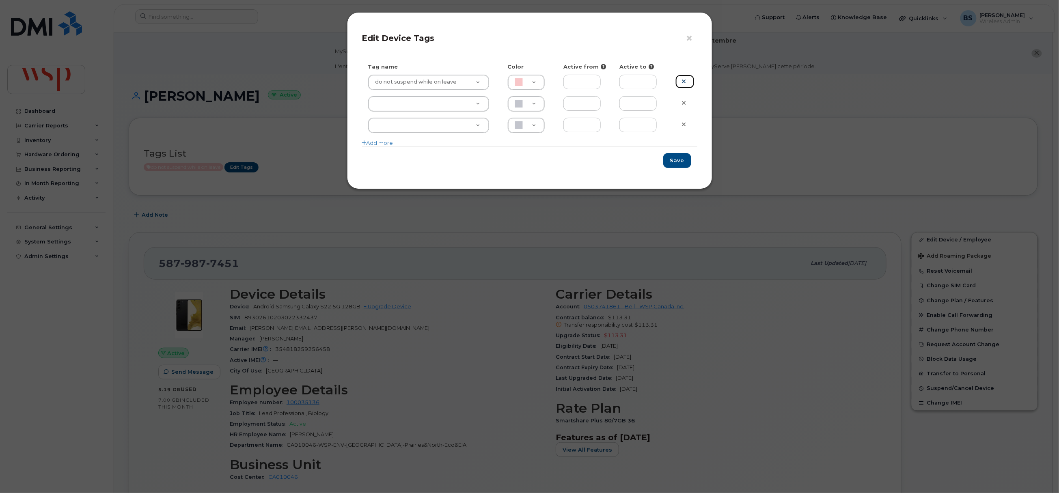
click at [687, 83] on link at bounding box center [684, 82] width 19 height 14
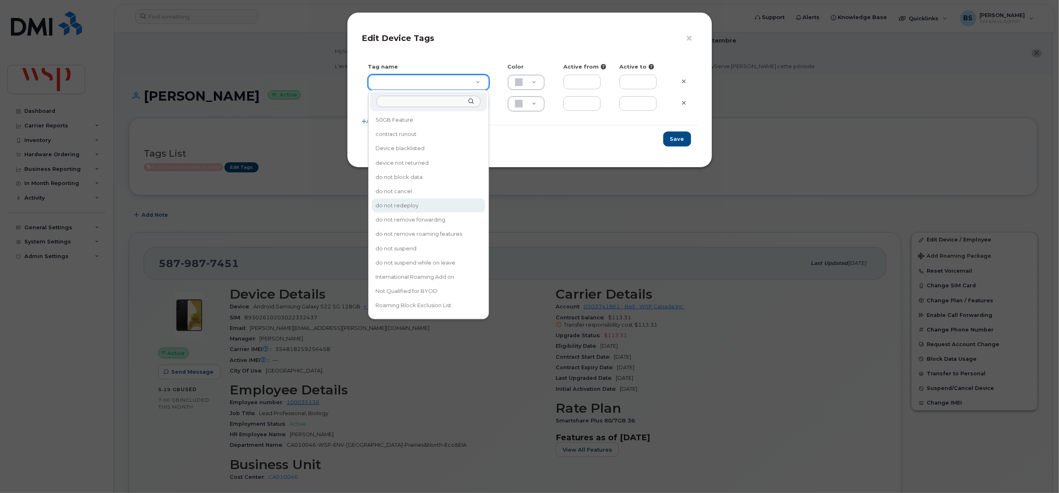
type input "do not redeploy"
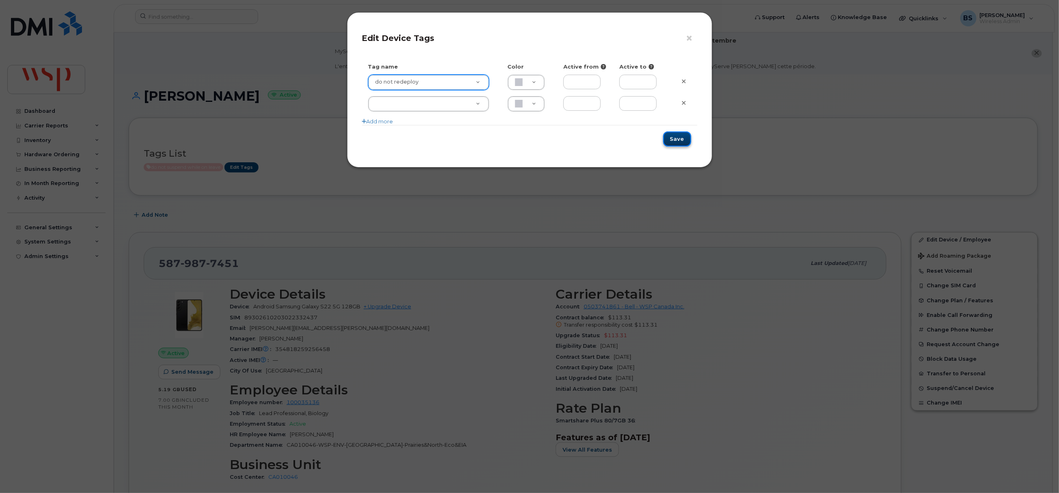
click at [680, 138] on button "Save" at bounding box center [677, 138] width 28 height 15
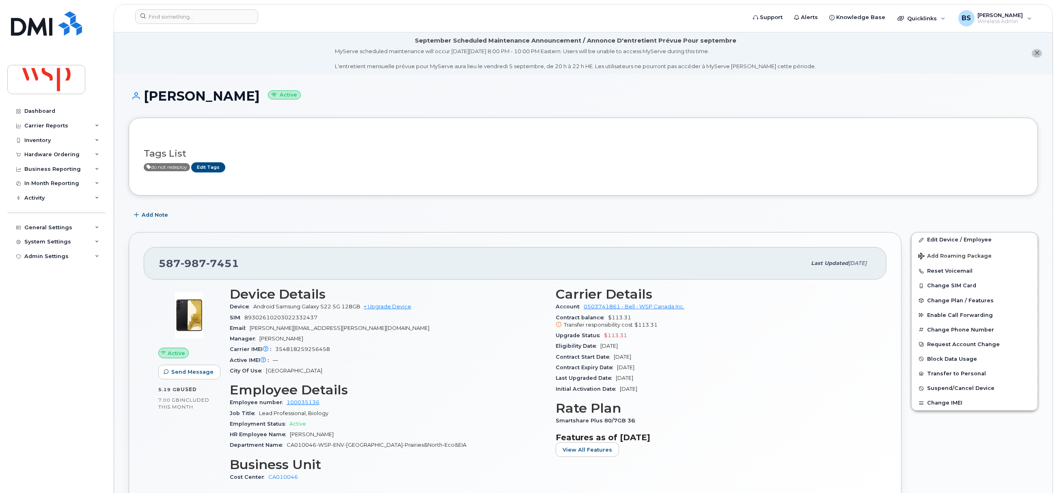
drag, startPoint x: 162, startPoint y: 219, endPoint x: 0, endPoint y: 214, distance: 162.4
click at [156, 218] on span "Add Note" at bounding box center [155, 215] width 26 height 8
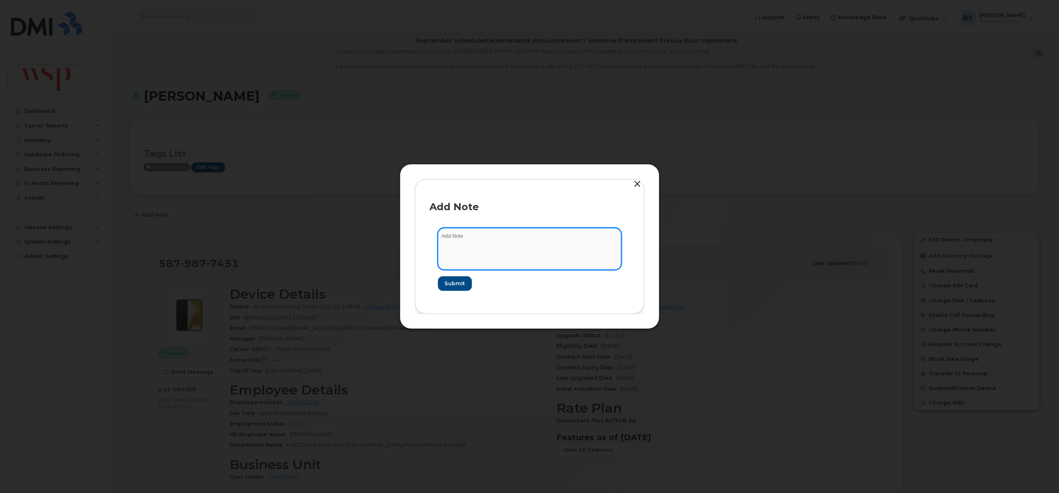
click at [453, 237] on textarea at bounding box center [529, 248] width 183 height 41
paste textarea "Please note effective October 25, 2025, Tiffany Fregoe # 100035136 , will be on…"
click at [489, 249] on textarea "Please note effective October 25, 2025, Tiffany Fregoe # 100035136 , will be on…" at bounding box center [529, 248] width 183 height 41
click at [502, 246] on textarea "Please note effective October 25, 2025, Tiffany Fregoe # 100035136 , will be on…" at bounding box center [529, 248] width 183 height 41
type textarea "Please note effective October 25, 2025, Tiffany Fregoe # 100035136 , will be on…"
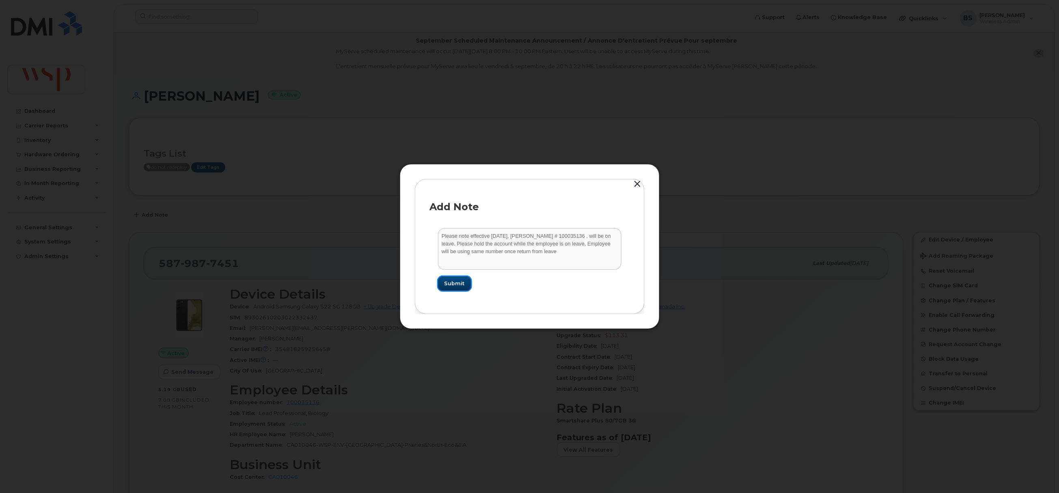
click at [455, 279] on button "Submit" at bounding box center [454, 283] width 33 height 15
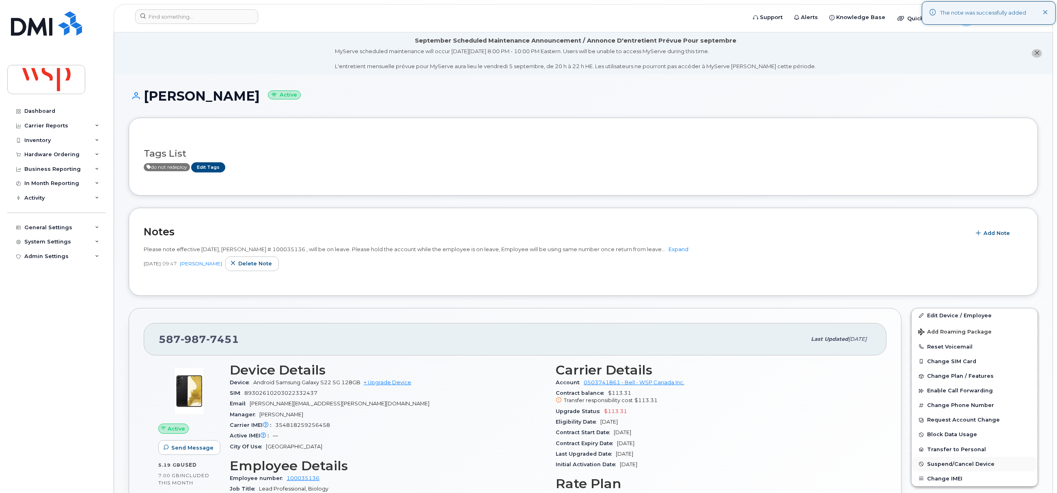
click at [933, 464] on span "Suspend/Cancel Device" at bounding box center [960, 464] width 67 height 6
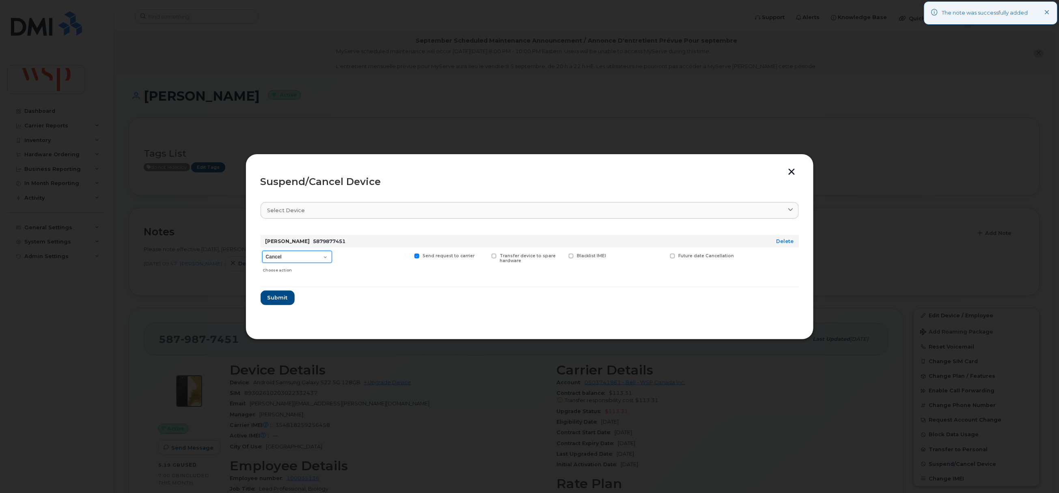
click at [294, 263] on select "Cancel Suspend - Extend Suspension Suspend - Reduced Rate Suspend - Full Rate S…" at bounding box center [297, 257] width 70 height 12
select select "[object Object]"
click at [262, 251] on select "Cancel Suspend - Extend Suspension Suspend - Reduced Rate Suspend - Full Rate S…" at bounding box center [297, 257] width 70 height 12
click at [688, 259] on div "Future suspend date" at bounding box center [702, 262] width 69 height 29
click at [676, 259] on label "Future suspend date" at bounding box center [698, 256] width 56 height 5
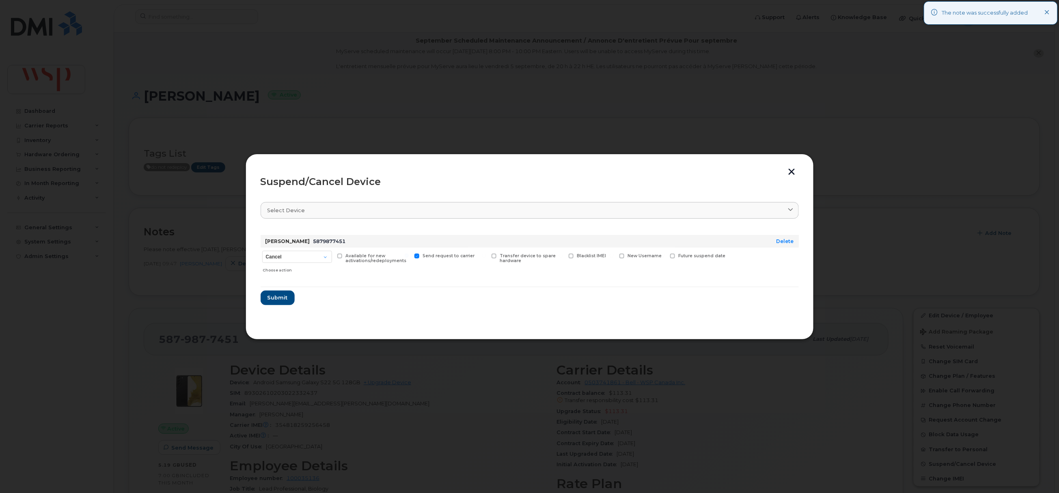
click at [664, 258] on input "Future suspend date" at bounding box center [662, 256] width 4 height 4
checkbox input "true"
click at [698, 272] on input "date" at bounding box center [703, 268] width 66 height 15
click at [728, 265] on input "date" at bounding box center [703, 268] width 66 height 15
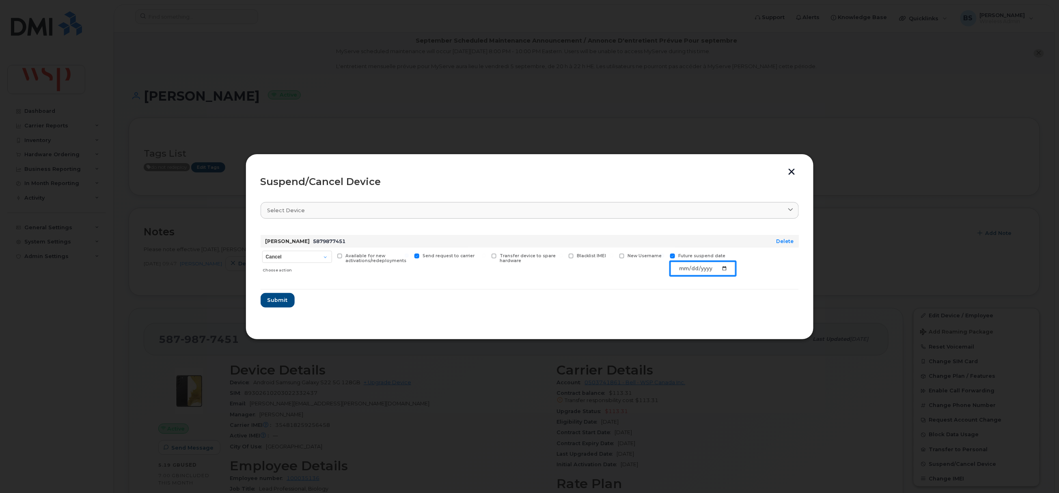
type input "2025-10-26"
drag, startPoint x: 280, startPoint y: 300, endPoint x: 282, endPoint y: 293, distance: 7.9
click at [279, 300] on span "Submit" at bounding box center [277, 300] width 20 height 8
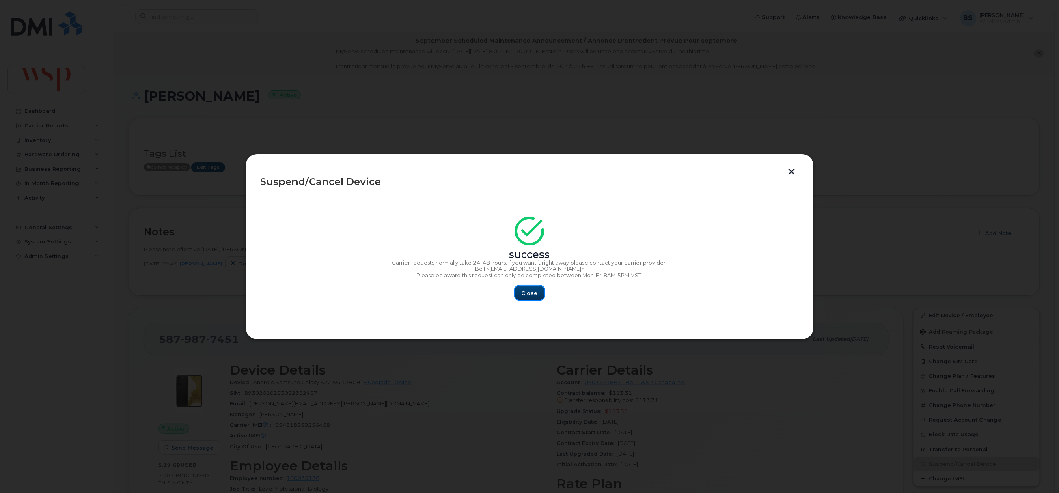
drag, startPoint x: 531, startPoint y: 292, endPoint x: 157, endPoint y: 218, distance: 380.6
click at [518, 291] on button "Close" at bounding box center [529, 293] width 29 height 15
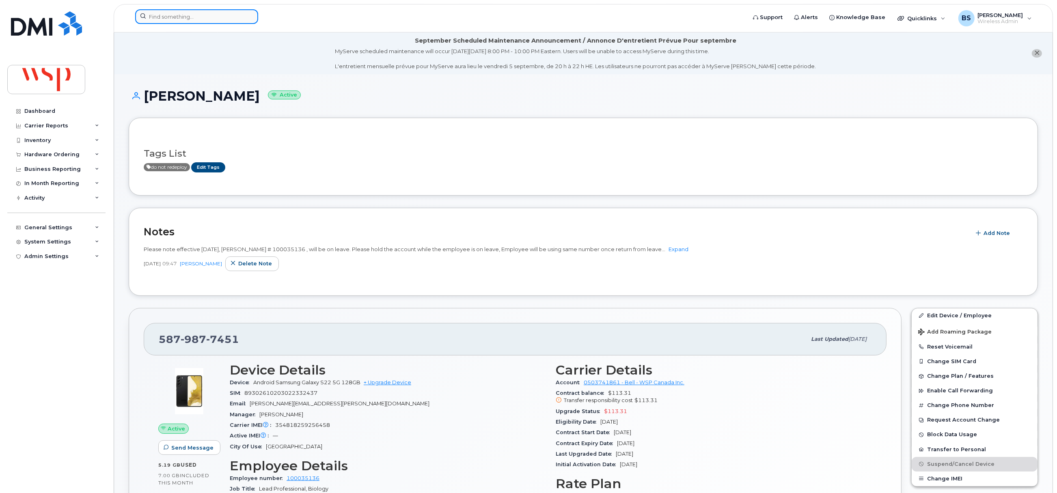
click at [214, 18] on input at bounding box center [196, 16] width 123 height 15
paste input "100007132"
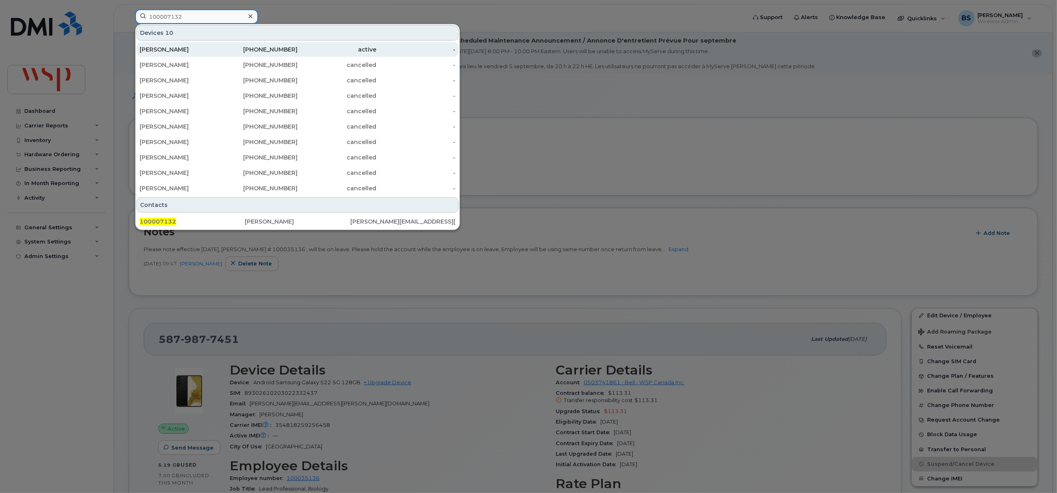
type input "100007132"
click at [280, 50] on div "778-836-2677" at bounding box center [258, 49] width 79 height 8
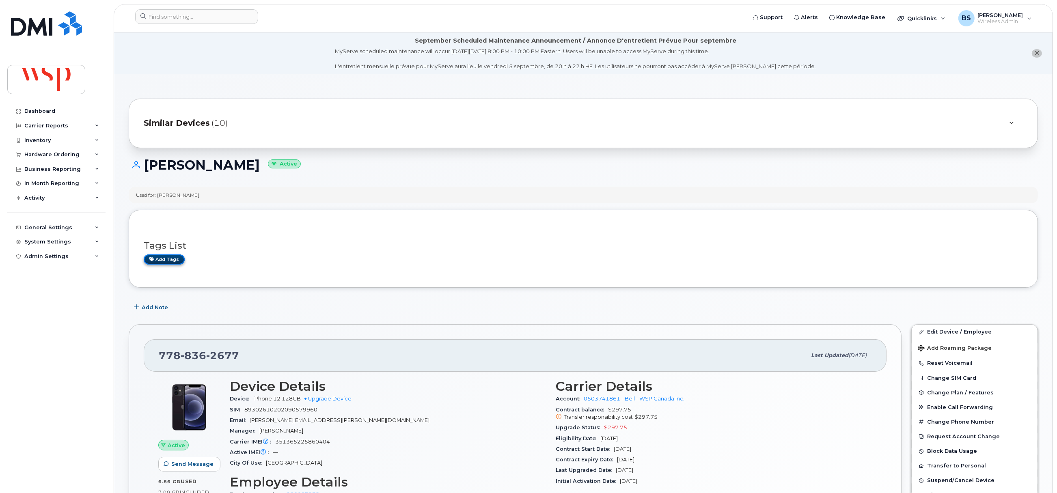
click at [166, 261] on link "Add tags" at bounding box center [164, 259] width 41 height 10
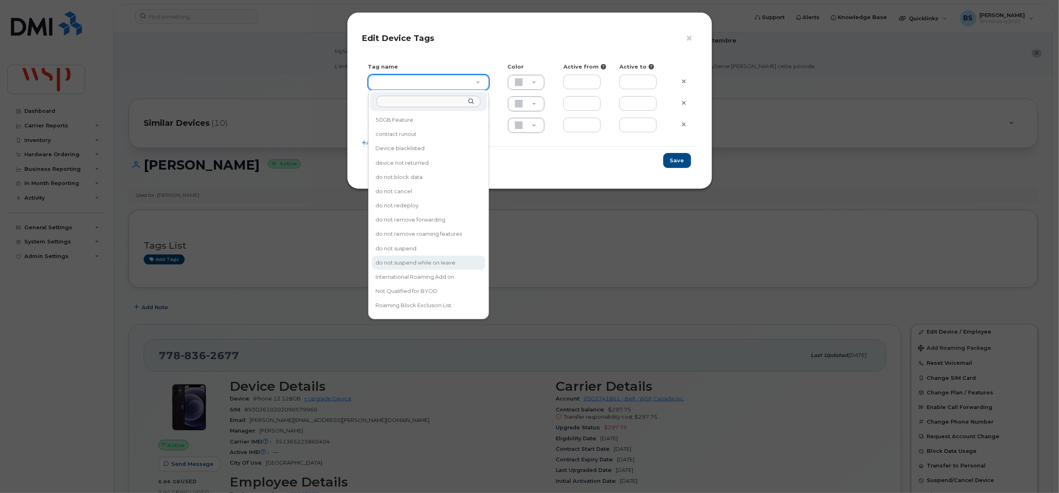
type input "do not suspend while on leave"
type input "F8C6C8"
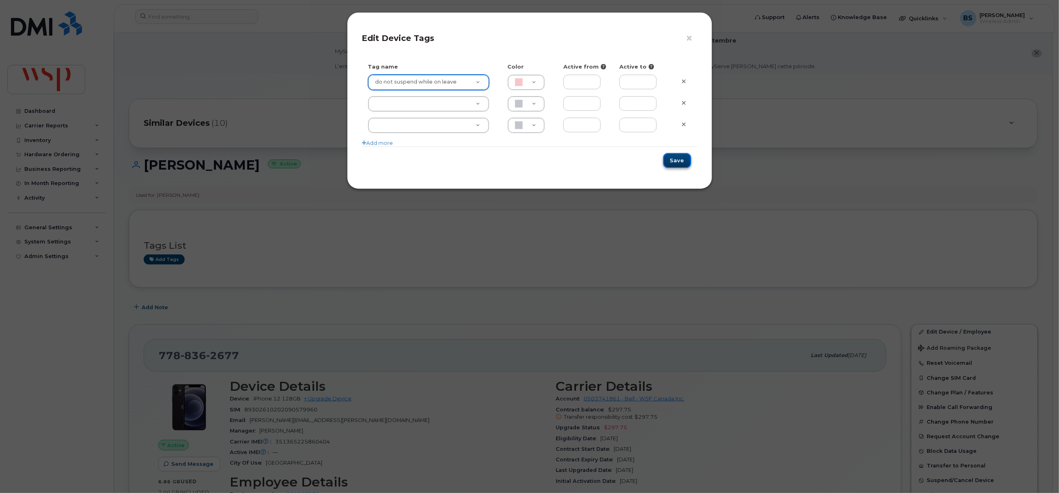
click at [686, 162] on button "Save" at bounding box center [677, 160] width 28 height 15
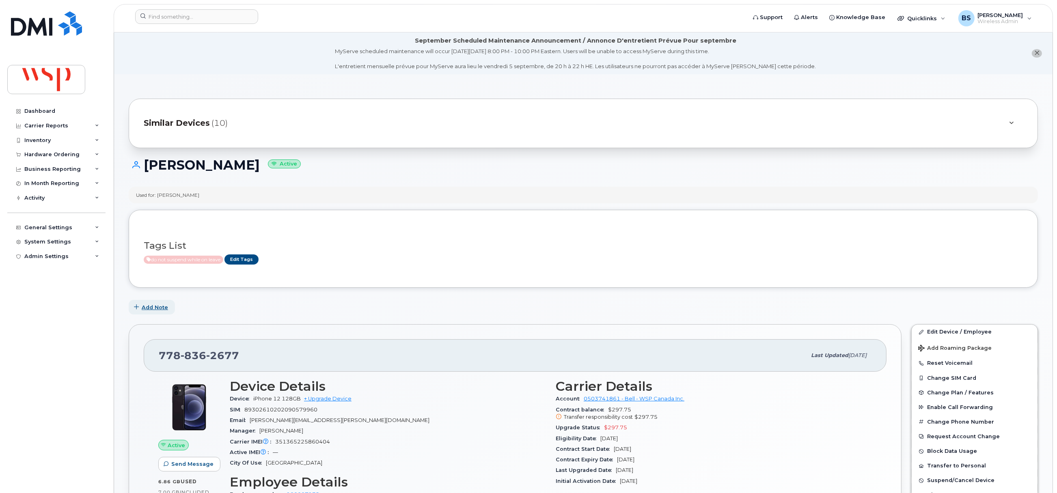
click at [151, 306] on span "Add Note" at bounding box center [155, 308] width 26 height 8
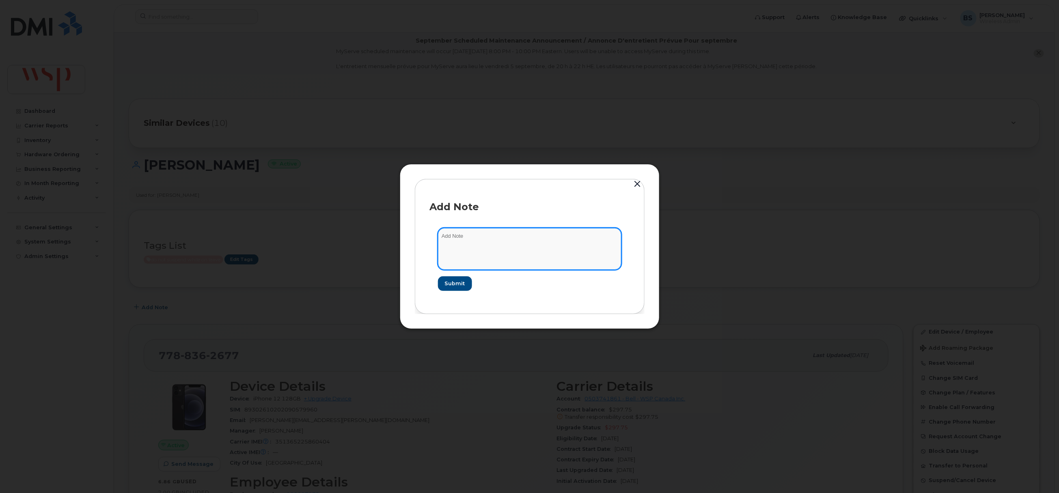
click at [522, 243] on textarea at bounding box center [529, 248] width 183 height 41
paste textarea "Please note Michael Taylor # 100007132 is on leave effective September 4, 2025.…"
click at [470, 246] on textarea "Please note Michael Taylor # 100007132 is on leave effective September 4, 2025.…" at bounding box center [529, 248] width 183 height 41
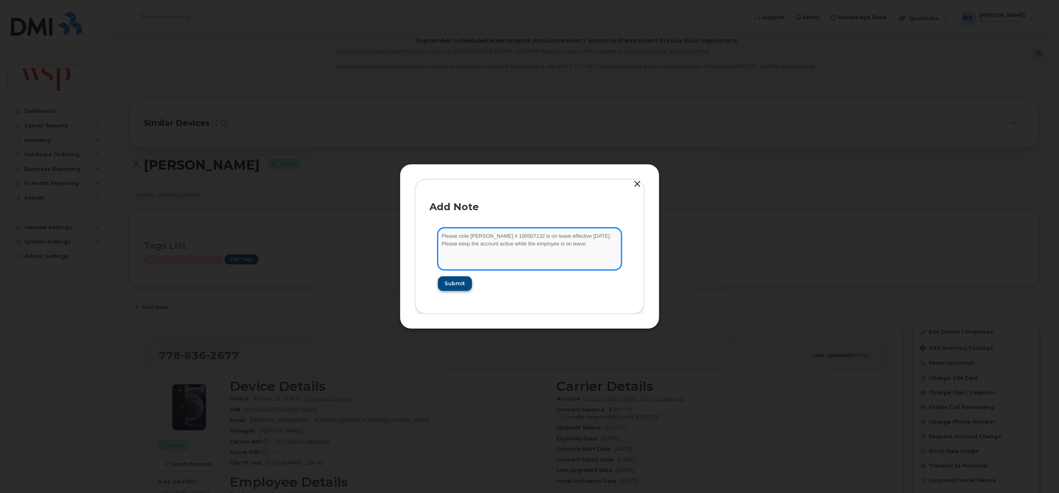
type textarea "Please note Michael Taylor # 100007132 is on leave effective September 4, 2025.…"
click at [457, 278] on button "Submit" at bounding box center [454, 283] width 33 height 15
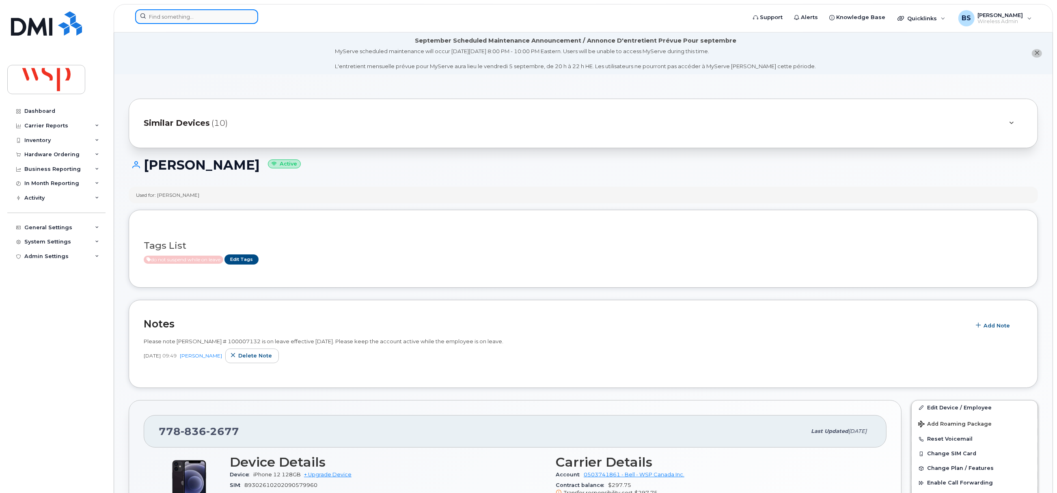
drag, startPoint x: 179, startPoint y: 18, endPoint x: 180, endPoint y: 13, distance: 5.1
click at [179, 18] on input at bounding box center [196, 16] width 123 height 15
paste input "100032456"
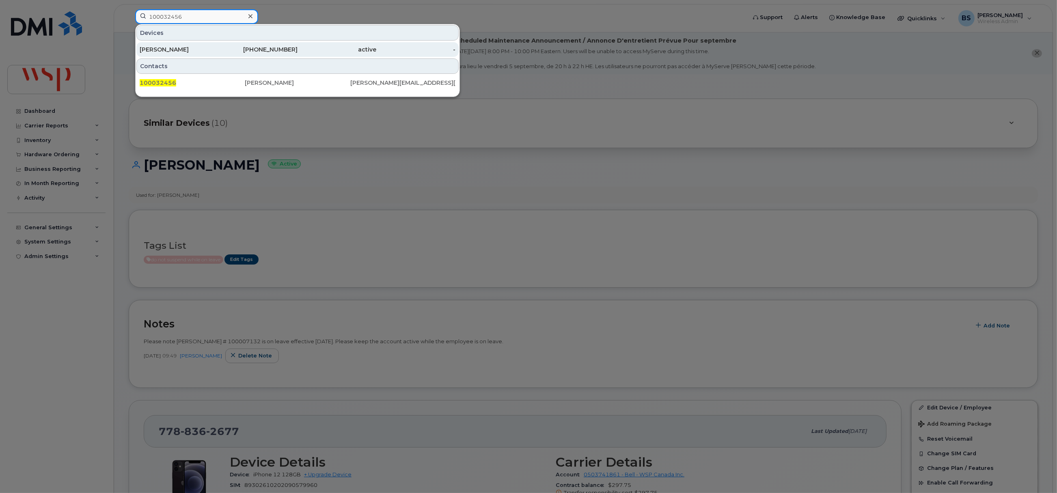
type input "100032456"
click at [153, 46] on div "Alexis Wilkes" at bounding box center [179, 49] width 79 height 8
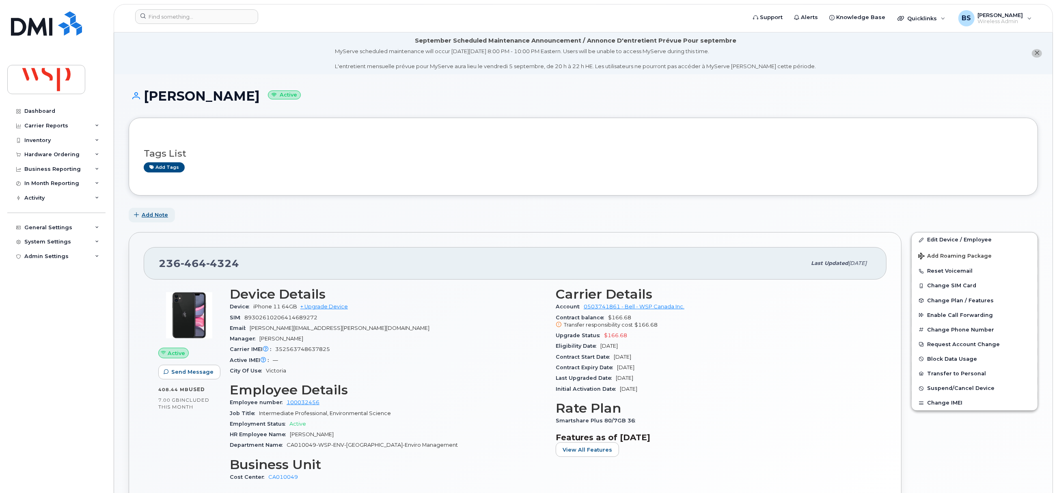
click at [152, 211] on span "Add Note" at bounding box center [155, 215] width 26 height 8
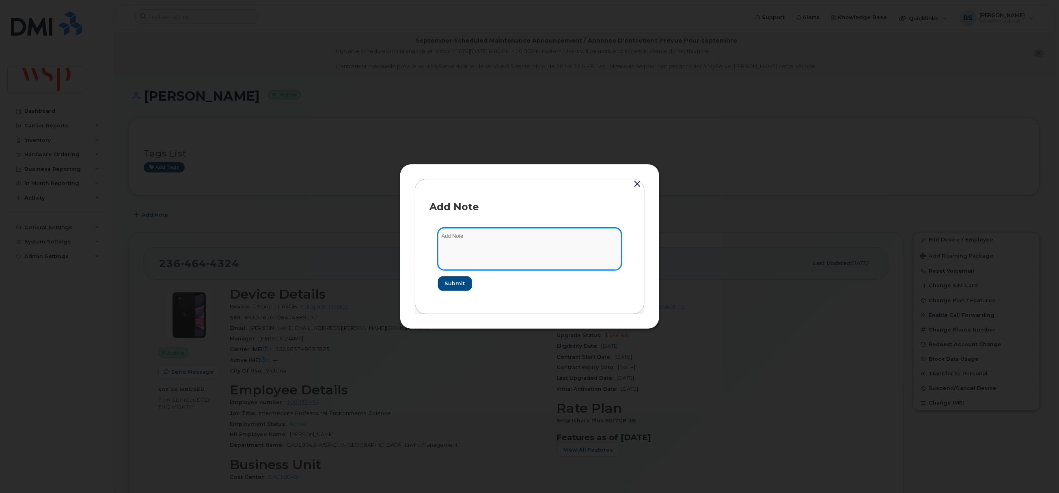
paste textarea "Please note effective [DATE], [PERSON_NAME] # 100032456 , will be on leave. Ple…"
click at [488, 247] on textarea at bounding box center [529, 248] width 183 height 41
click at [476, 235] on textarea "Please note effective [DATE], [PERSON_NAME] # 100032456 , will be on leave. Ple…" at bounding box center [529, 248] width 183 height 41
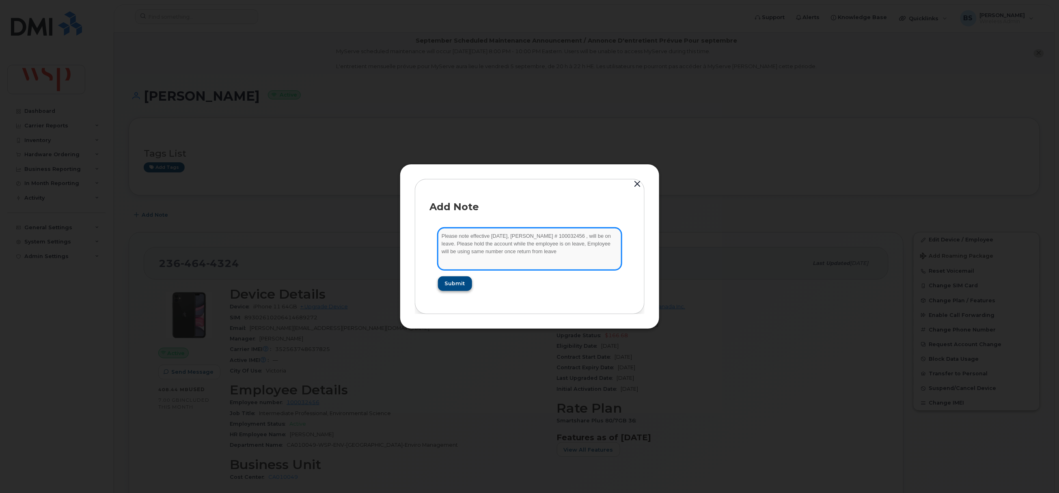
type textarea "Please note effective [DATE], [PERSON_NAME] # 100032456 , will be on leave. Ple…"
click at [460, 287] on span "Submit" at bounding box center [454, 284] width 20 height 8
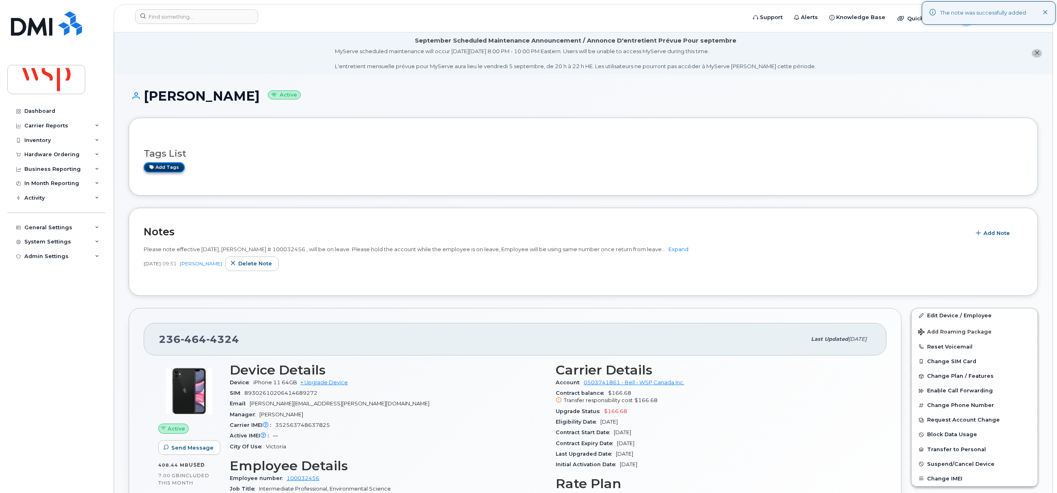
click at [167, 168] on link "Add tags" at bounding box center [164, 167] width 41 height 10
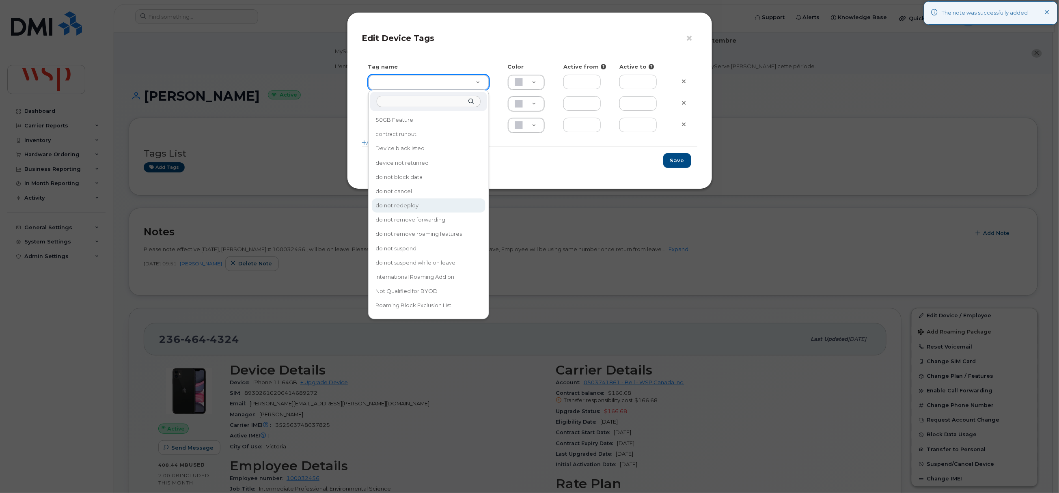
type input "do not redeploy"
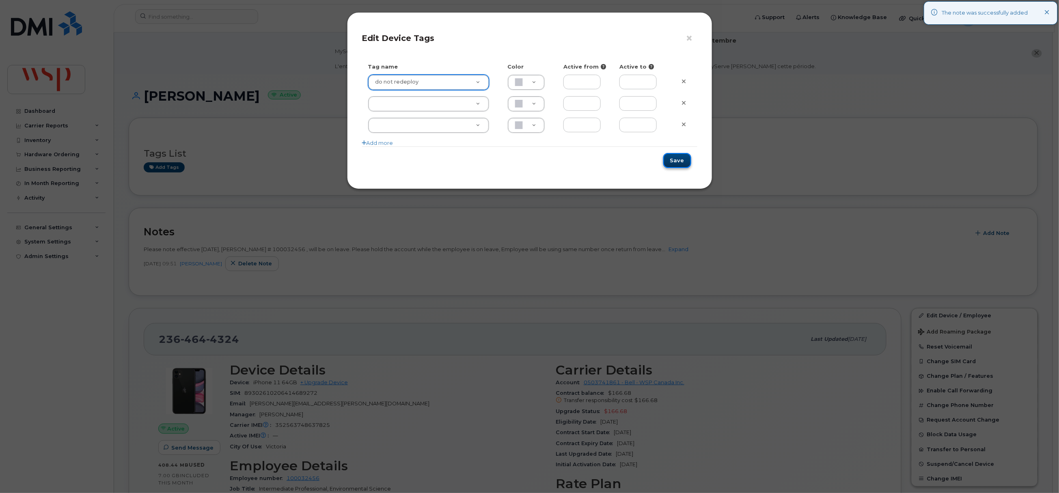
click at [681, 161] on button "Save" at bounding box center [677, 160] width 28 height 15
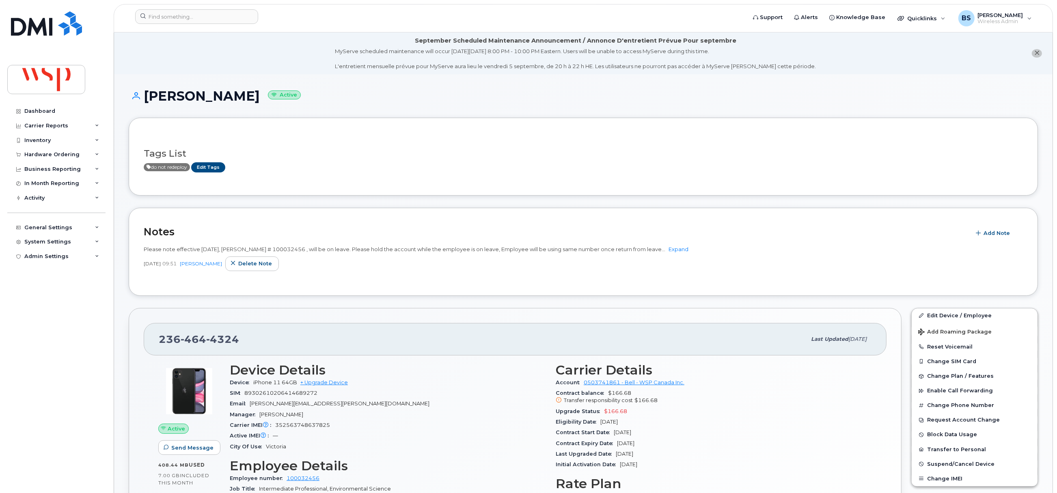
click at [584, 277] on div "Please note effective [DATE], [PERSON_NAME] # 100032456 , will be on leave. Ple…" at bounding box center [583, 261] width 879 height 40
click at [935, 315] on link "Edit Device / Employee" at bounding box center [974, 315] width 126 height 15
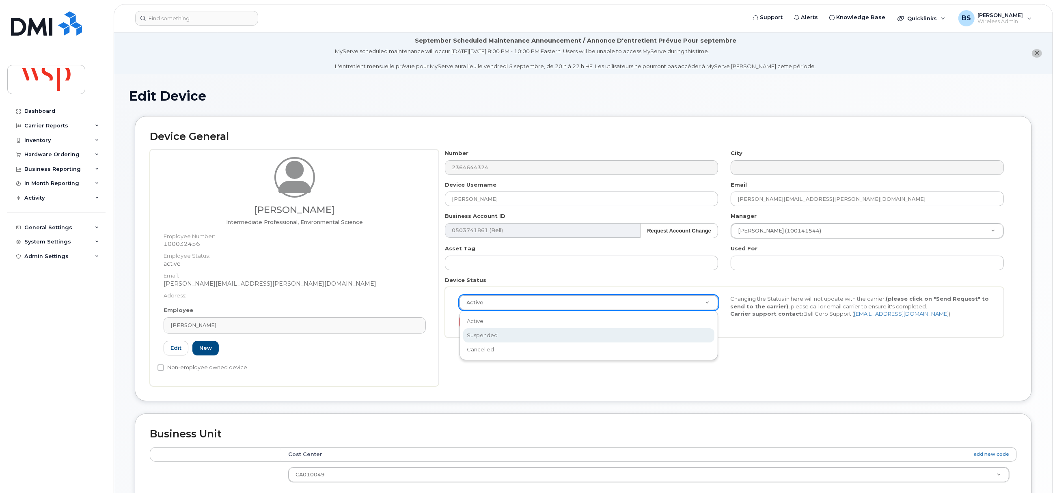
select select "suspended"
click at [475, 323] on button "Send Request" at bounding box center [486, 322] width 54 height 15
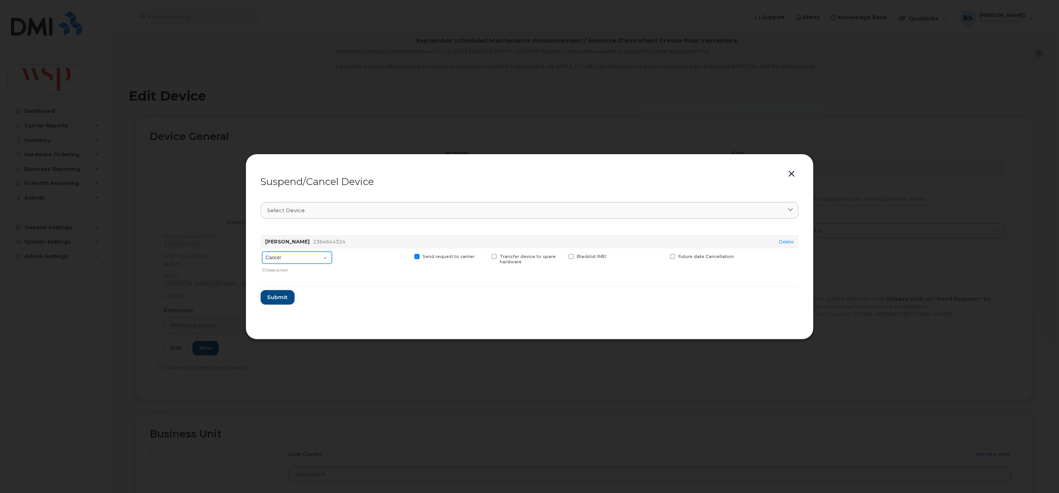
click at [306, 261] on select "Cancel Suspend - Extend Suspension Suspend - Reduced Rate Suspend - Full Rate S…" at bounding box center [297, 258] width 70 height 12
select select "[object Object]"
click at [262, 252] on select "Cancel Suspend - Extend Suspension Suspend - Reduced Rate Suspend - Full Rate S…" at bounding box center [297, 258] width 70 height 12
click at [683, 256] on span "Future suspend date" at bounding box center [702, 256] width 47 height 5
click at [664, 256] on input "Future suspend date" at bounding box center [662, 256] width 4 height 4
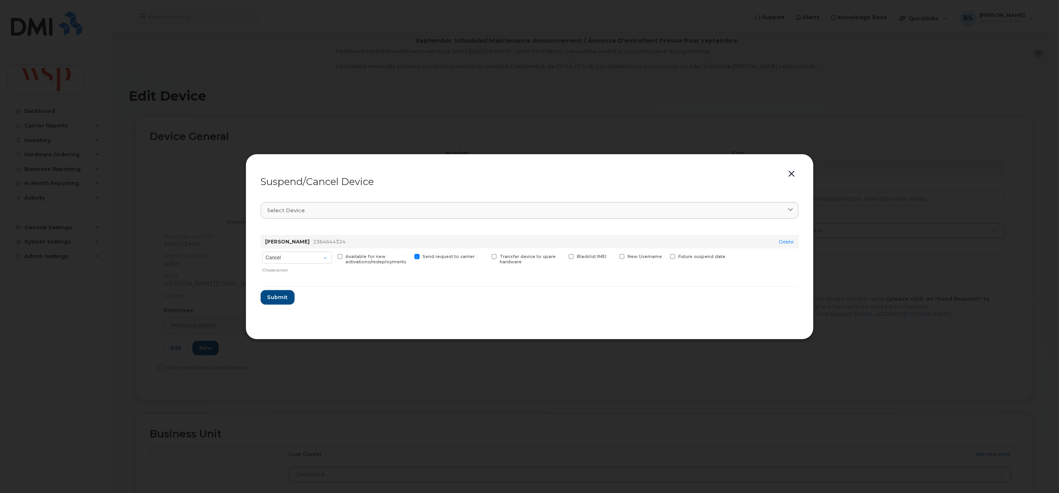
checkbox input "true"
click at [696, 269] on input "date" at bounding box center [703, 269] width 66 height 15
click at [730, 271] on input "date" at bounding box center [703, 269] width 66 height 15
click at [725, 271] on input "date" at bounding box center [703, 269] width 66 height 15
type input "[DATE]"
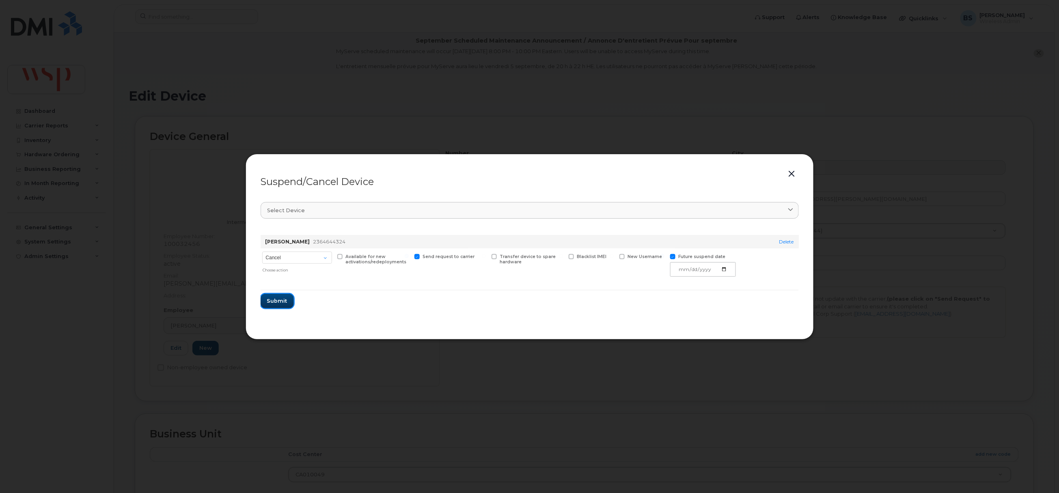
click at [283, 302] on span "Submit" at bounding box center [277, 301] width 20 height 8
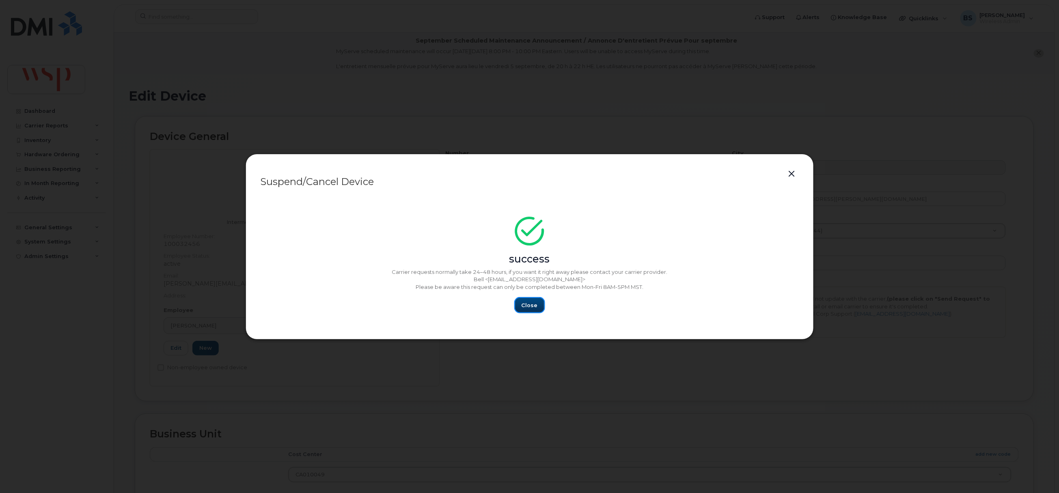
click at [525, 304] on span "Close" at bounding box center [529, 306] width 16 height 8
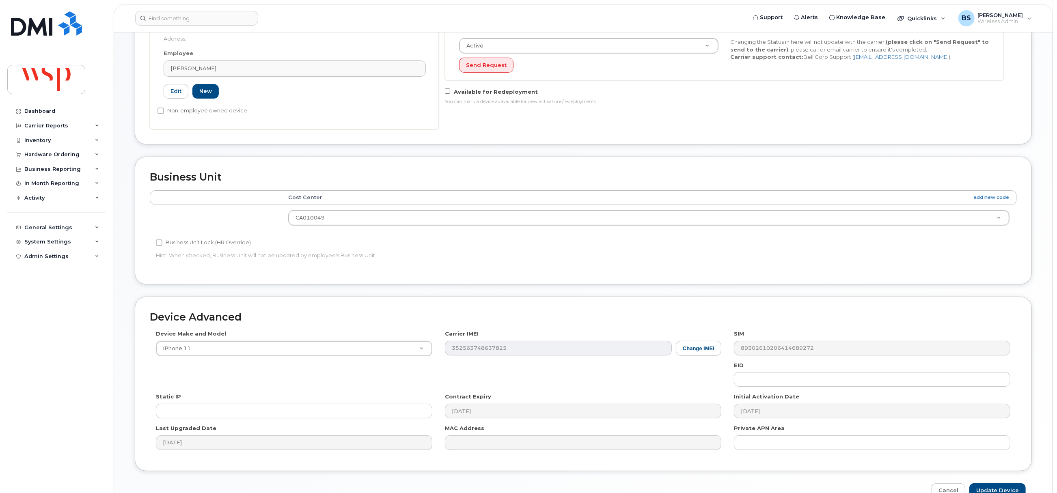
scroll to position [304, 0]
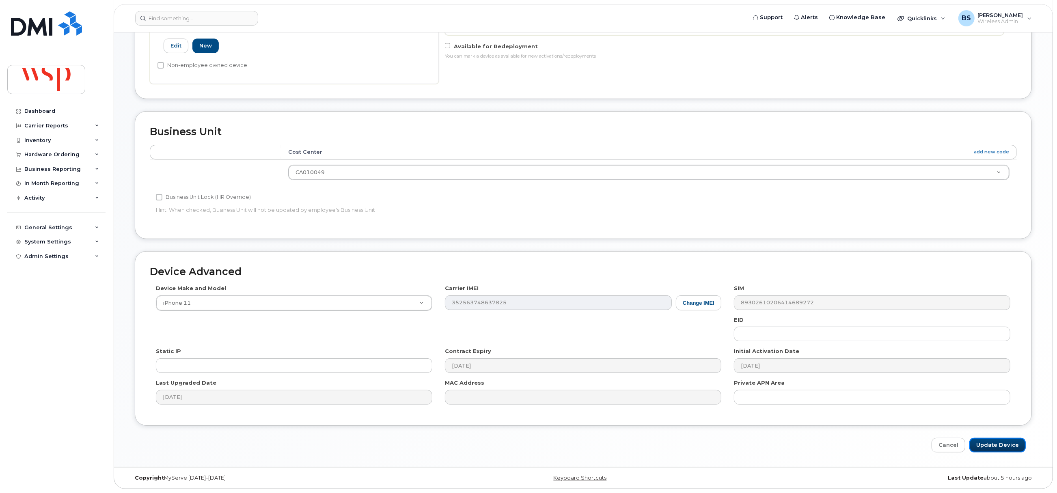
drag, startPoint x: 1008, startPoint y: 446, endPoint x: 891, endPoint y: 440, distance: 117.0
click at [1008, 445] on input "Update Device" at bounding box center [997, 445] width 56 height 15
type input "Saving..."
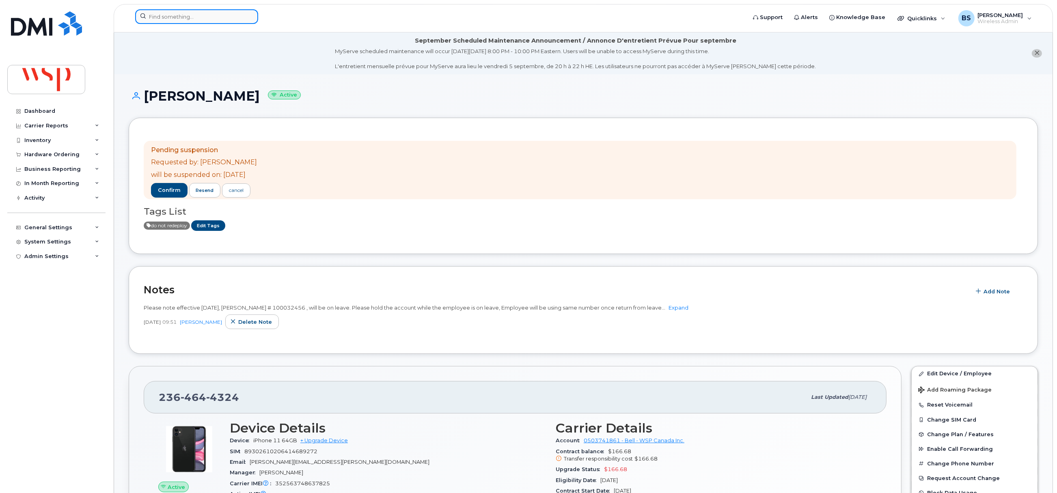
paste input "5874386628"
click at [192, 17] on input at bounding box center [196, 16] width 123 height 15
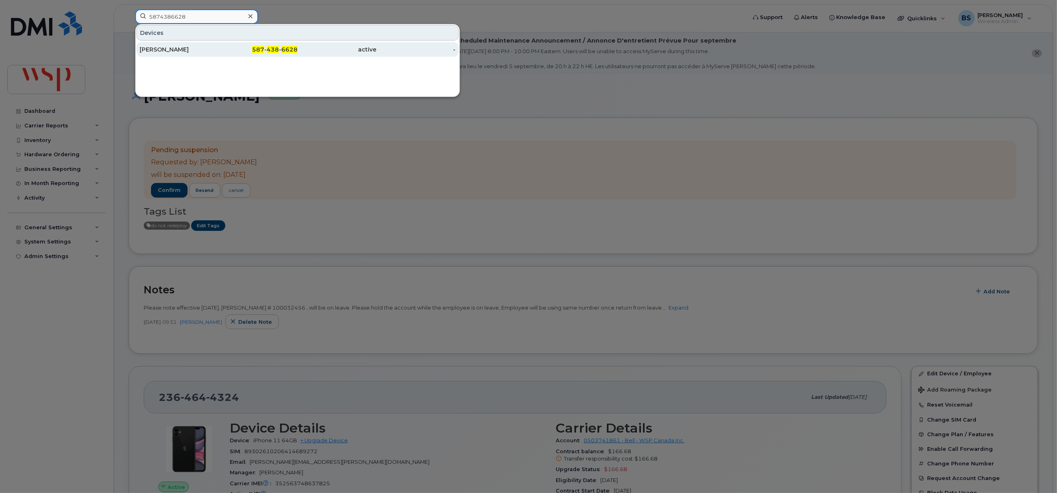
type input "5874386628"
click at [165, 48] on div "[PERSON_NAME]" at bounding box center [179, 49] width 79 height 8
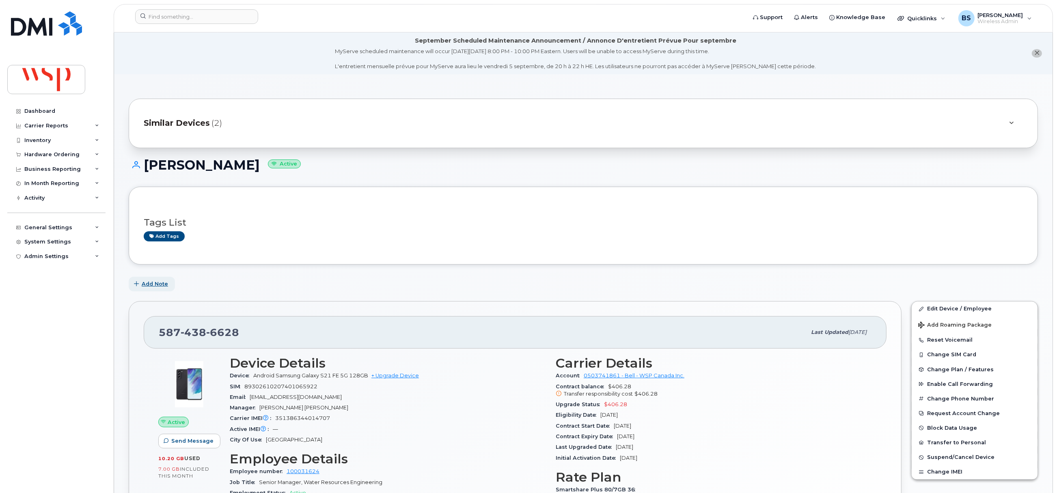
click at [156, 284] on span "Add Note" at bounding box center [155, 284] width 26 height 8
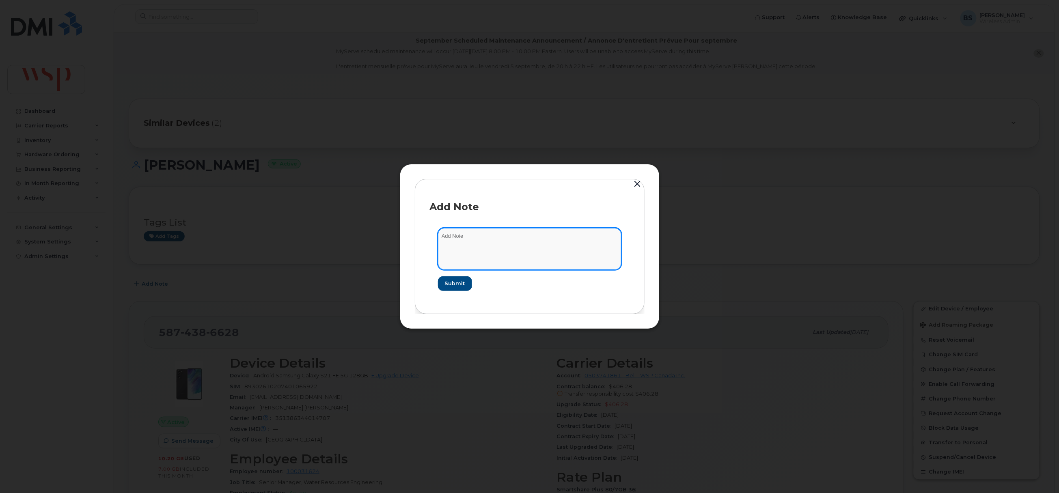
drag, startPoint x: 468, startPoint y: 255, endPoint x: 489, endPoint y: 253, distance: 21.2
click at [476, 255] on textarea at bounding box center [529, 248] width 183 height 41
click at [534, 239] on textarea "asked Solutia to port out." at bounding box center [529, 248] width 183 height 41
paste textarea "Tebikachew BTERU Tariku left directly with rogers without going through a Bell …"
type textarea "asked Solutia to port out. Tebikachew BTERU Tariku left directly with rogers wi…"
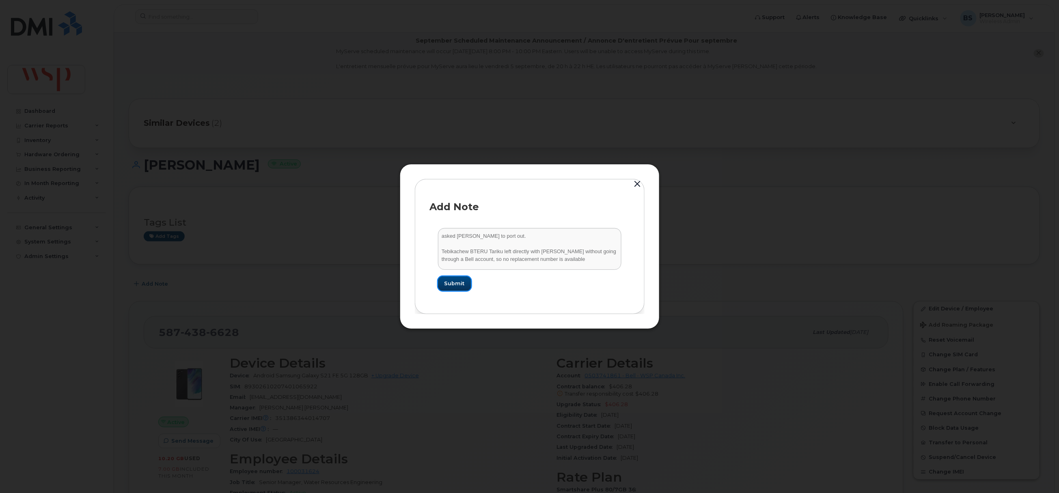
click at [463, 282] on span "Submit" at bounding box center [454, 284] width 20 height 8
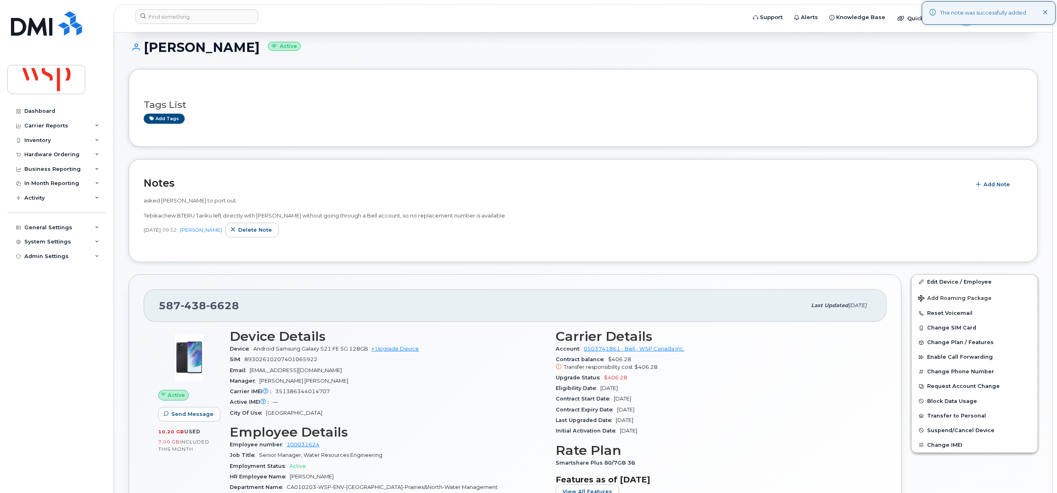
scroll to position [122, 0]
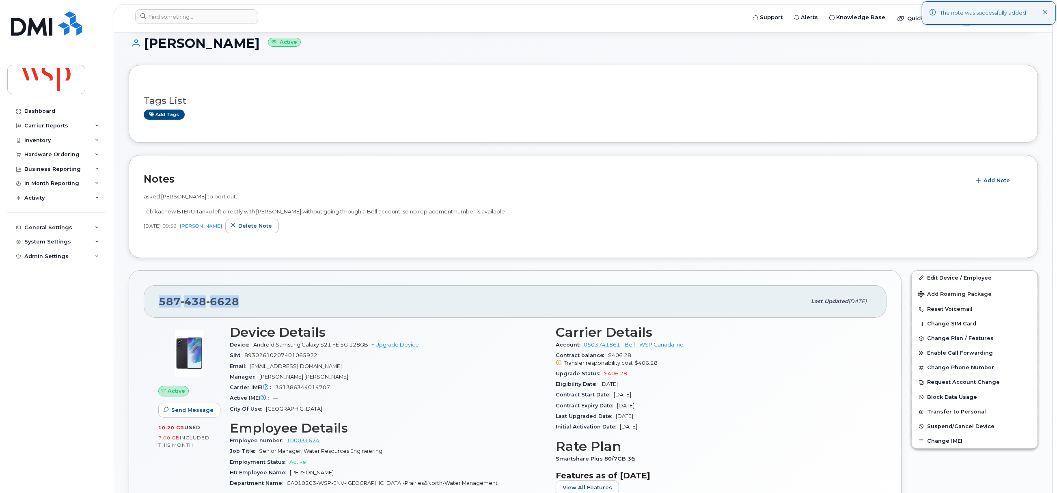
drag, startPoint x: 168, startPoint y: 306, endPoint x: 140, endPoint y: 308, distance: 28.5
click at [140, 308] on div "587 438 6628 Last updated Sep 02, 2025 Active Send Message 10.20 GB  used 7.00 …" at bounding box center [515, 424] width 773 height 308
copy span "587 438 6628"
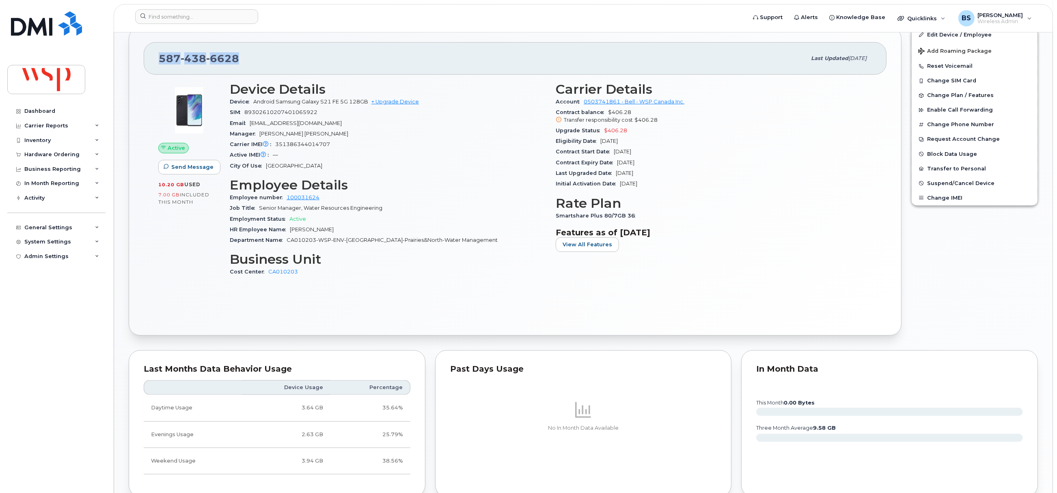
scroll to position [0, 0]
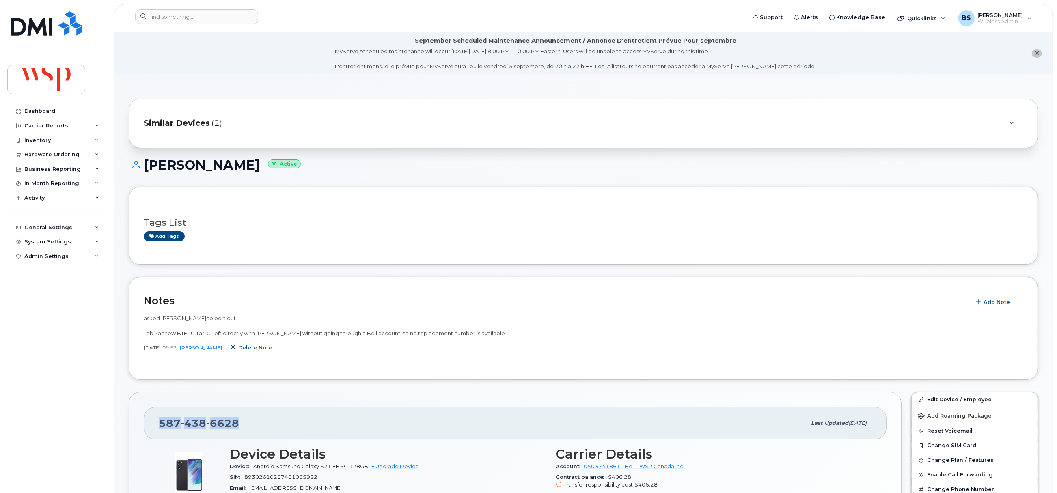
click at [251, 349] on span "Delete note" at bounding box center [255, 348] width 34 height 8
drag, startPoint x: 362, startPoint y: 330, endPoint x: 122, endPoint y: 322, distance: 240.0
copy span "asked Solutia to port out. Tebikachew BTERU Tariku left directly with rogers wi…"
drag, startPoint x: 256, startPoint y: 349, endPoint x: 574, endPoint y: 38, distance: 444.8
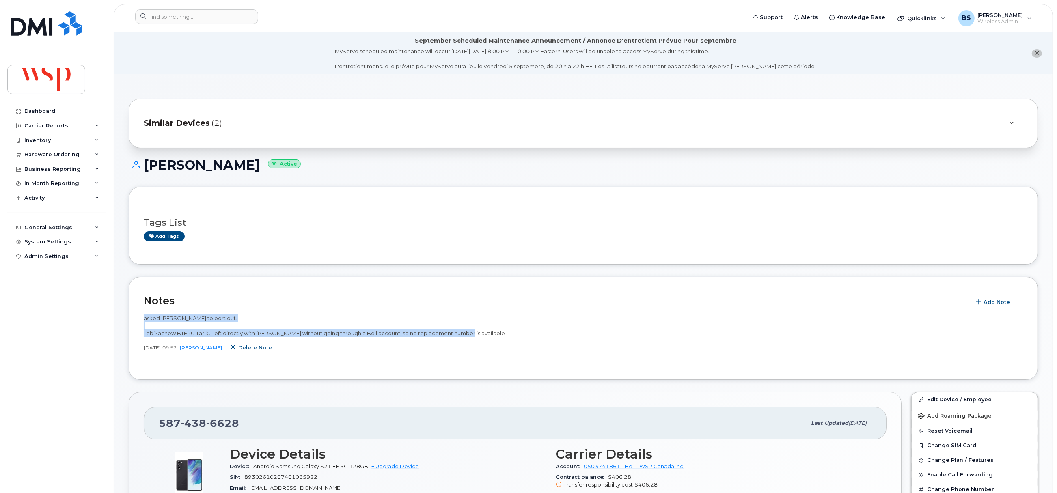
click at [256, 349] on span "Delete note" at bounding box center [255, 348] width 34 height 8
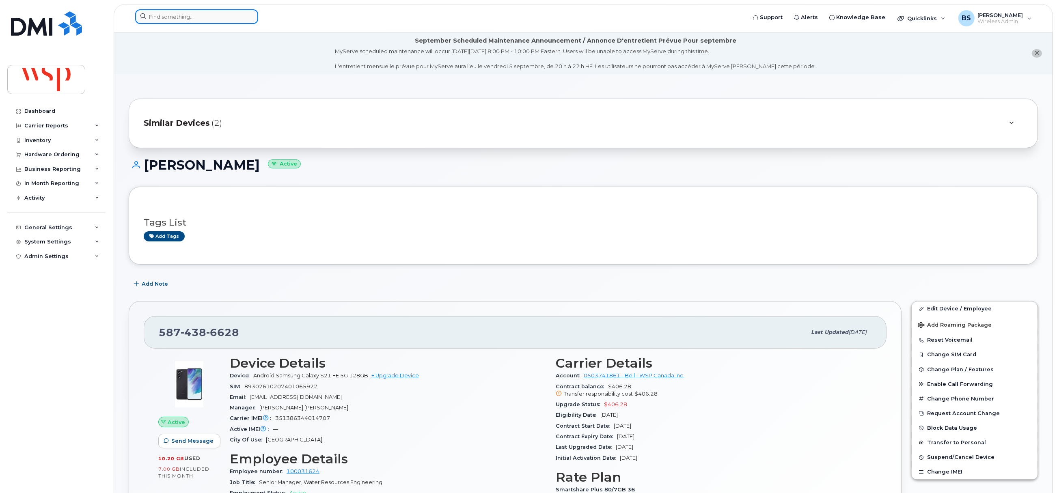
click at [204, 16] on input at bounding box center [196, 16] width 123 height 15
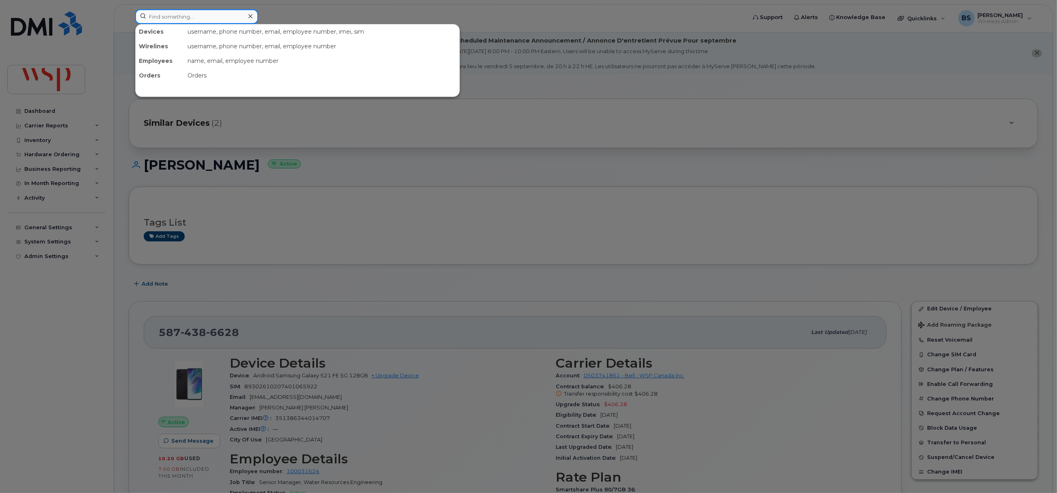
paste input "BTERU"
drag, startPoint x: 187, startPoint y: 18, endPoint x: 67, endPoint y: 29, distance: 121.0
click at [129, 20] on div "BTERU No results" at bounding box center [438, 18] width 618 height 18
paste input "tebikachew tariku <tariku@ualberta.ca>"
type input "tebikachew tariku <tariku@ualberta.ca>"
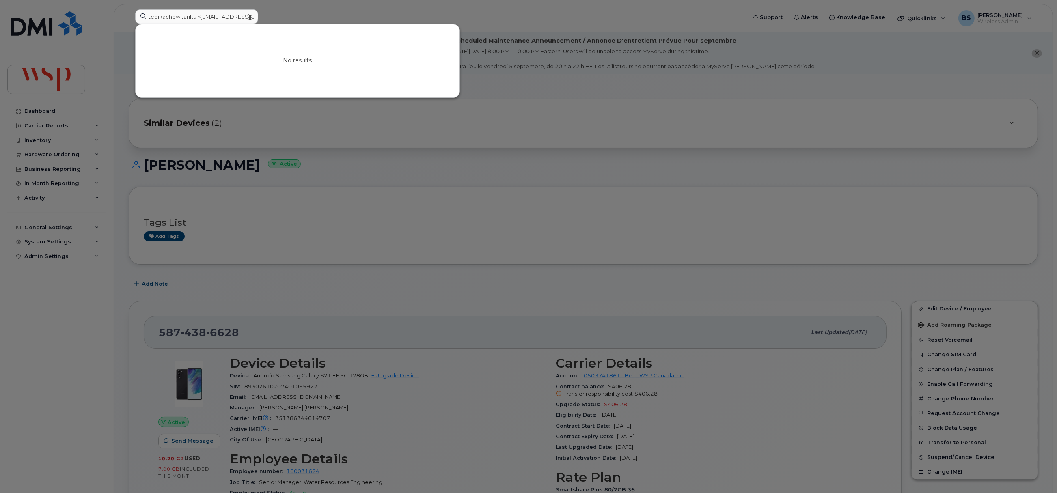
click at [250, 17] on icon at bounding box center [250, 16] width 4 height 4
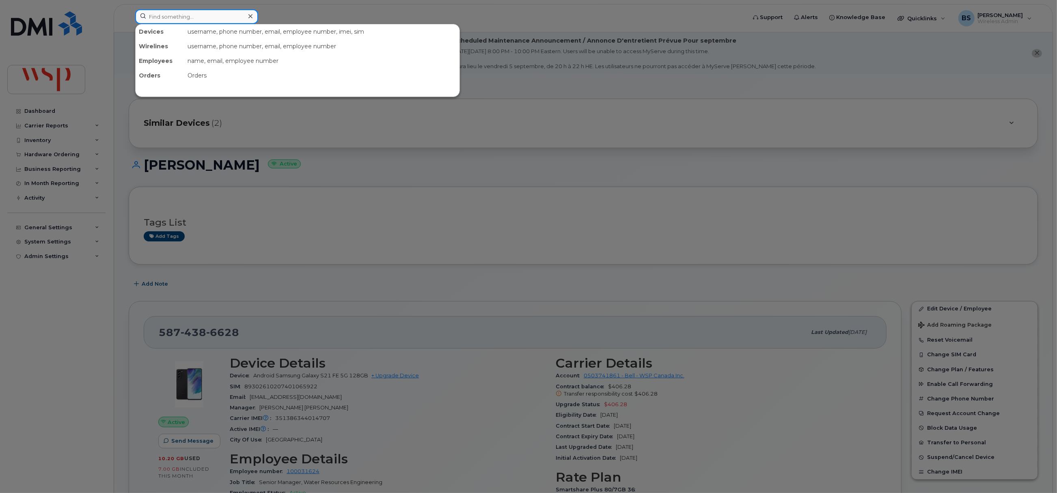
click at [174, 11] on input at bounding box center [196, 16] width 123 height 15
paste input "Tariku"
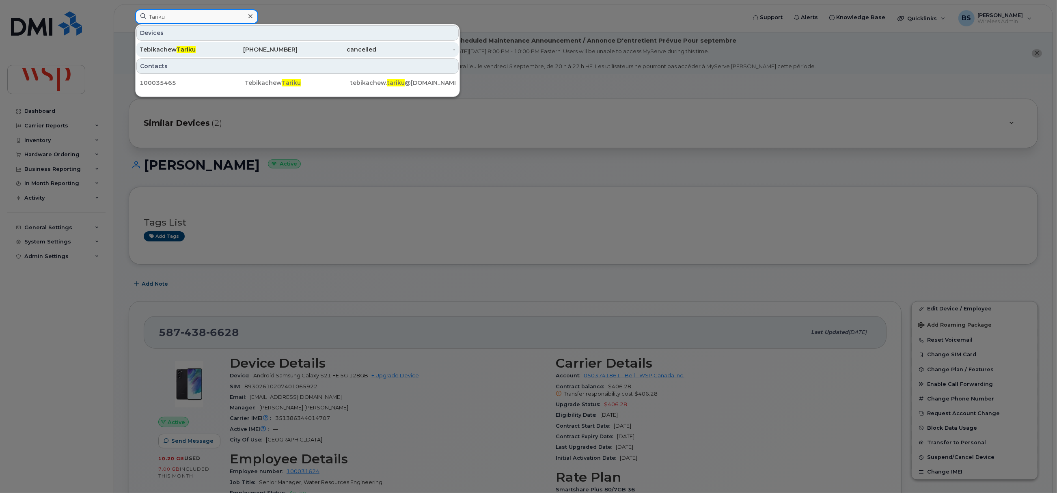
type input "Tariku"
click at [183, 47] on span "Tariku" at bounding box center [186, 49] width 19 height 7
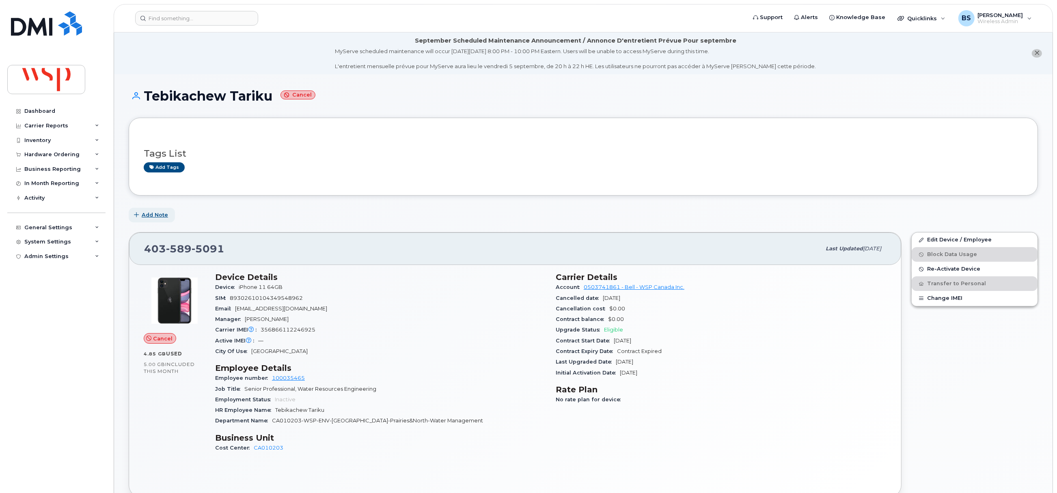
click at [146, 213] on span "Add Note" at bounding box center [155, 215] width 26 height 8
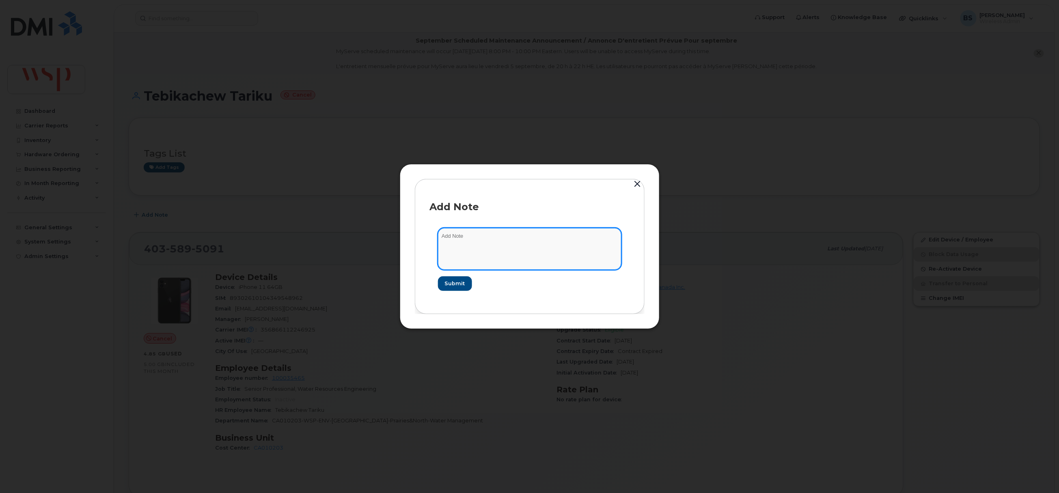
click at [480, 252] on textarea at bounding box center [529, 248] width 183 height 41
paste textarea "port out. Tebikachew BTERU Tariku left directly with [PERSON_NAME] without goin…"
type textarea "asked [PERSON_NAME] to port out. Tebikachew BTERU Tariku left directly with [PE…"
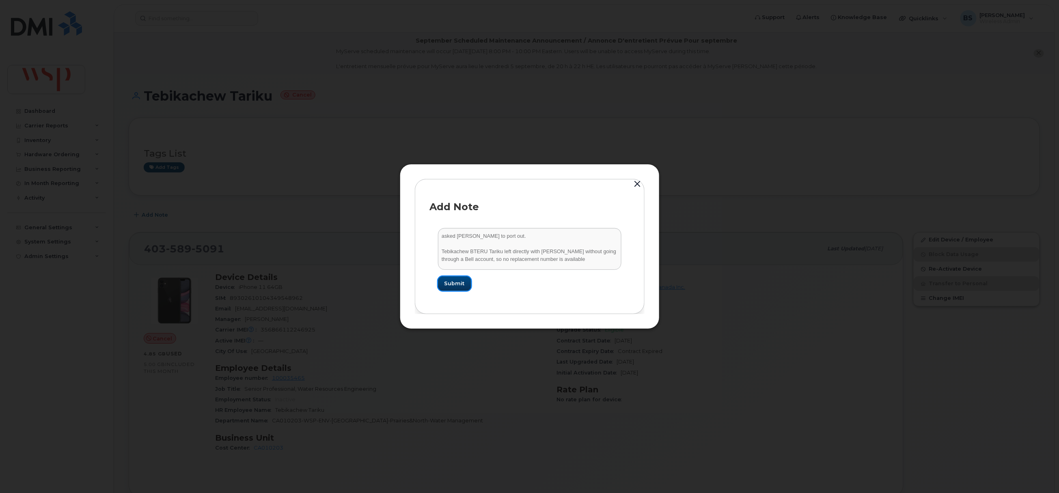
click at [453, 282] on span "Submit" at bounding box center [454, 284] width 20 height 8
